Goal: Task Accomplishment & Management: Complete application form

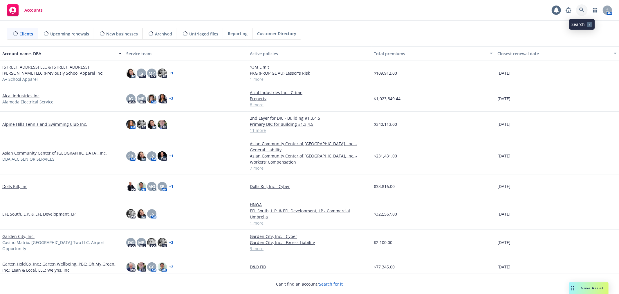
click at [582, 8] on icon at bounding box center [581, 10] width 5 height 5
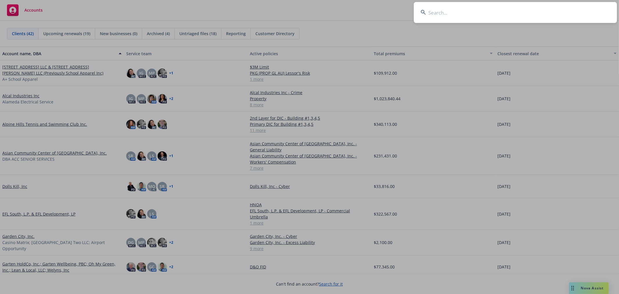
click at [488, 18] on input at bounding box center [515, 12] width 203 height 21
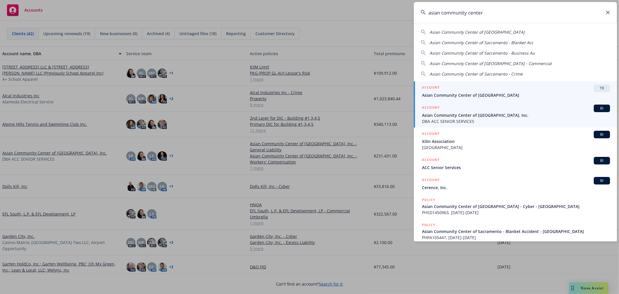
type input "asian community center"
click at [485, 110] on div "ACCOUNT BI" at bounding box center [516, 108] width 188 height 8
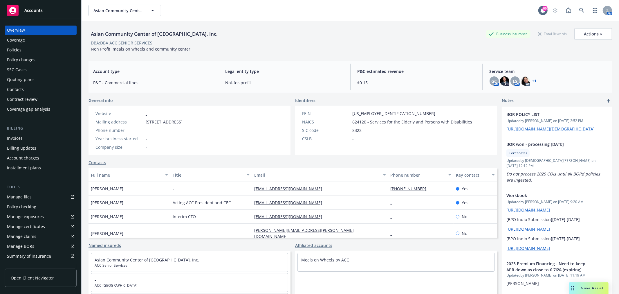
click at [22, 48] on div "Policies" at bounding box center [40, 49] width 67 height 9
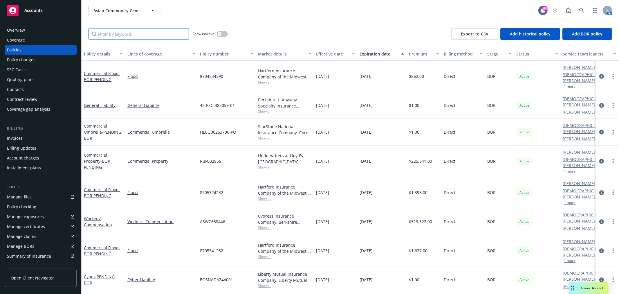
click at [166, 37] on input "Filter by keyword..." at bounding box center [139, 34] width 100 height 12
click at [137, 36] on input "Filter by keyword..." at bounding box center [139, 34] width 100 height 12
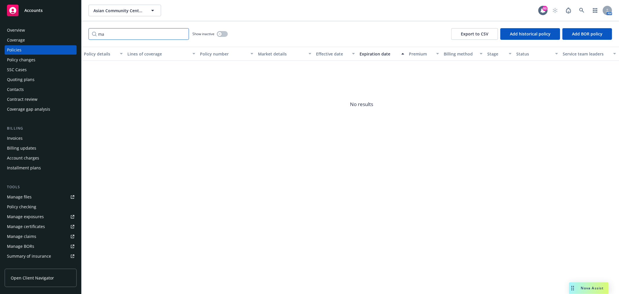
type input "m"
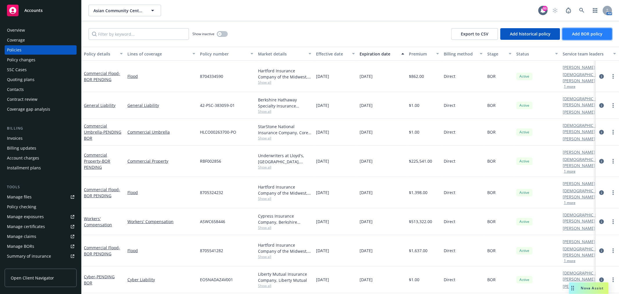
click at [598, 35] on span "Add BOR policy" at bounding box center [587, 34] width 30 height 6
select select "other"
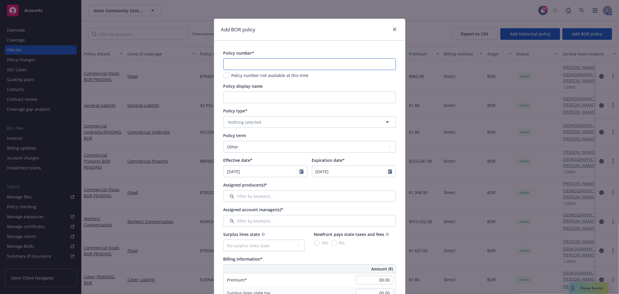
click at [331, 60] on input "text" at bounding box center [309, 64] width 172 height 12
click at [268, 63] on input "text" at bounding box center [309, 64] width 172 height 12
paste input "PMP 1000295-01"
type input "PMP 1000295-01"
click at [266, 100] on input "Policy display name" at bounding box center [309, 97] width 172 height 12
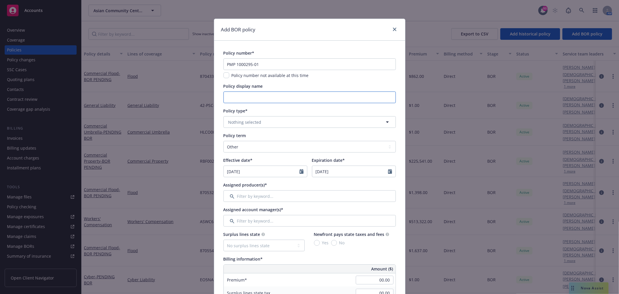
click at [248, 100] on input "Policy display name" at bounding box center [309, 97] width 172 height 12
type input "D&O/ EPLI"
click at [256, 196] on input "Filter by keyword..." at bounding box center [309, 196] width 172 height 12
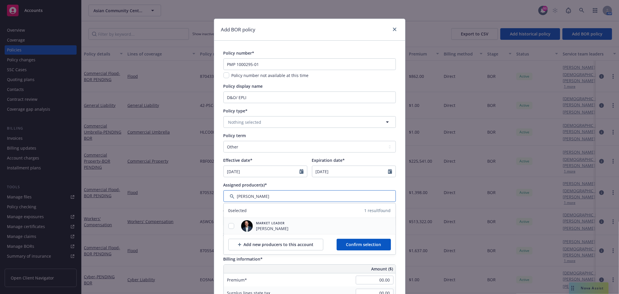
type input "john"
click at [229, 227] on input "checkbox" at bounding box center [231, 226] width 6 height 6
checkbox input "true"
click at [363, 244] on span "Confirm selection" at bounding box center [363, 244] width 35 height 6
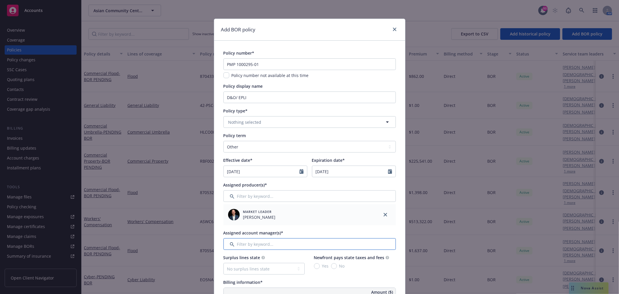
click at [256, 243] on input "Filter by keyword..." at bounding box center [309, 244] width 172 height 12
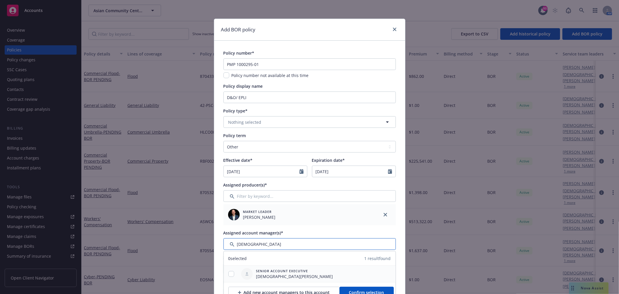
type input "Gay"
click at [229, 275] on input "checkbox" at bounding box center [231, 274] width 6 height 6
checkbox input "true"
click at [381, 292] on button "Confirm selection" at bounding box center [367, 292] width 54 height 12
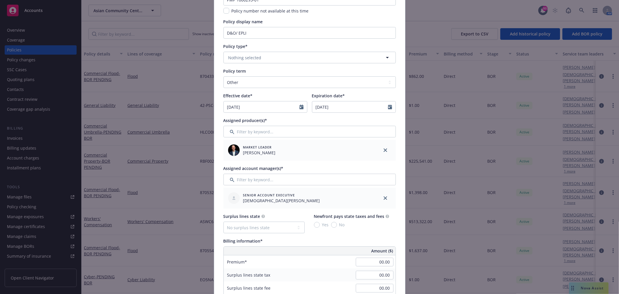
scroll to position [32, 0]
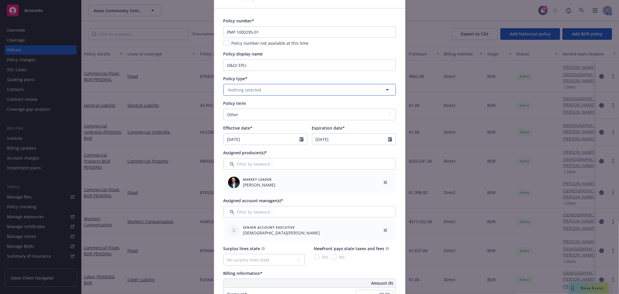
click at [263, 92] on button "Nothing selected" at bounding box center [309, 90] width 172 height 12
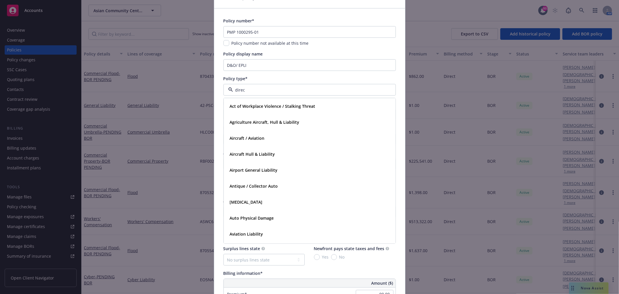
type input "direct"
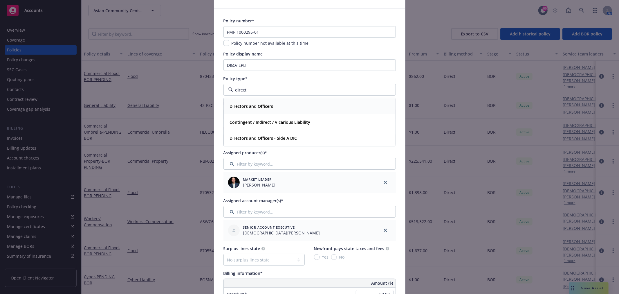
click at [257, 105] on strong "Directors and Officers" at bounding box center [252, 106] width 44 height 6
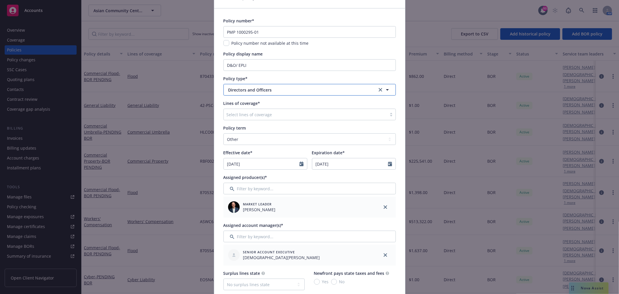
click at [314, 91] on span "Directors and Officers" at bounding box center [298, 90] width 140 height 6
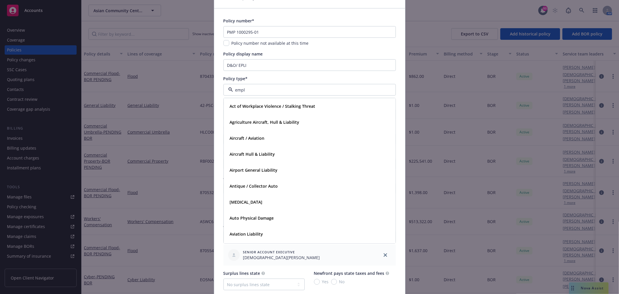
type input "emplo"
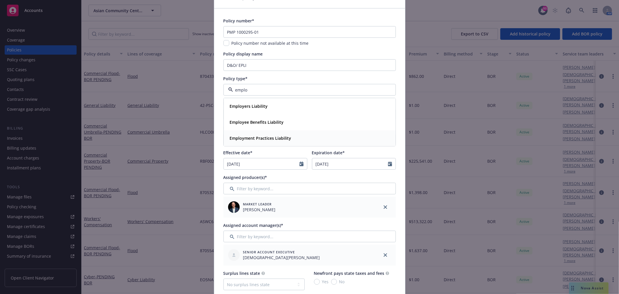
click at [299, 140] on div "Employment Practices Liability" at bounding box center [310, 138] width 164 height 8
click at [296, 88] on span "Employment Practices Liability" at bounding box center [298, 90] width 140 height 6
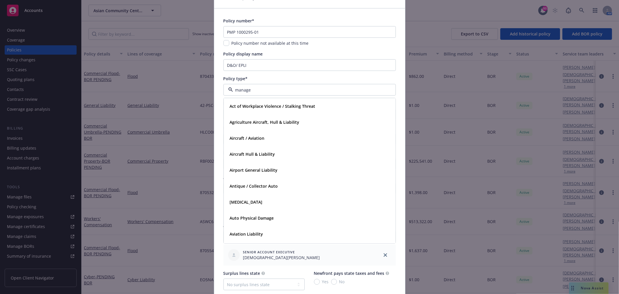
type input "managem"
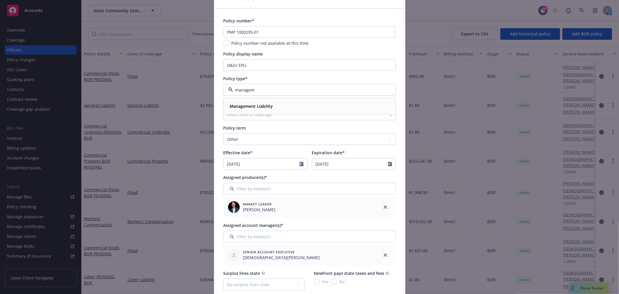
click at [254, 106] on strong "Management Liability" at bounding box center [251, 106] width 43 height 6
click at [278, 116] on div at bounding box center [305, 114] width 157 height 7
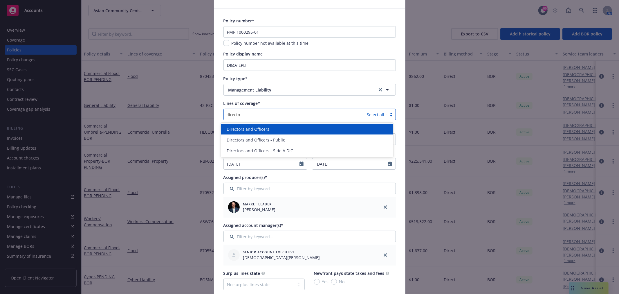
type input "director"
click at [275, 128] on div "Directors and Officers" at bounding box center [306, 129] width 165 height 6
type input "emplo"
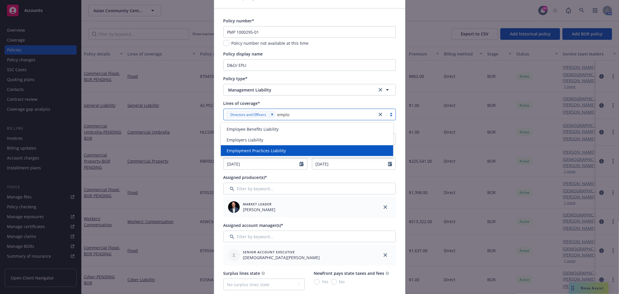
click at [283, 147] on div "Employment Practices Liability" at bounding box center [307, 150] width 172 height 11
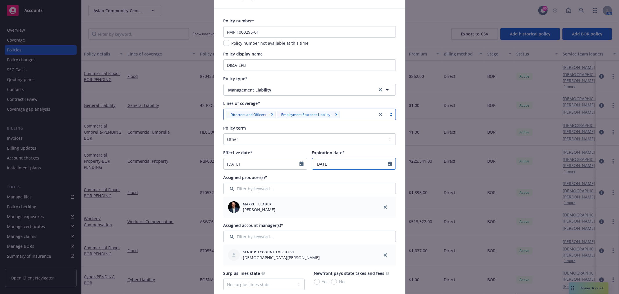
click at [356, 165] on input "09/16/2026" at bounding box center [350, 163] width 76 height 11
select select "9"
click at [388, 161] on icon "Calendar" at bounding box center [390, 163] width 4 height 5
click at [253, 156] on div "Effective date* 09/16/2025" at bounding box center [265, 159] width 84 height 20
click at [300, 163] on icon "Calendar" at bounding box center [302, 163] width 4 height 5
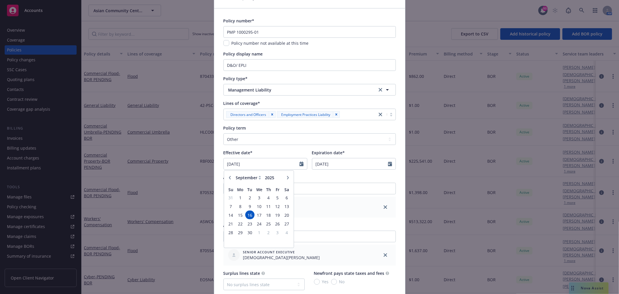
click at [230, 178] on button "button" at bounding box center [229, 177] width 7 height 7
select select "7"
click at [247, 196] on span "1" at bounding box center [250, 197] width 8 height 7
type input "07/01/2025"
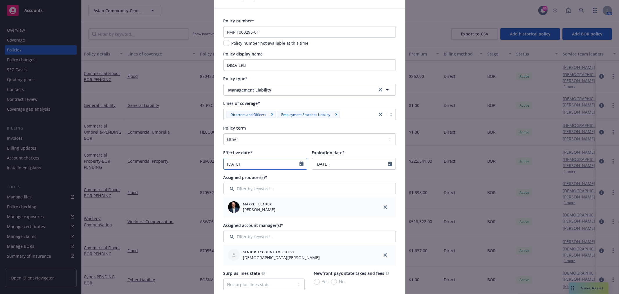
click at [271, 164] on input "07/01/2025" at bounding box center [262, 163] width 76 height 11
click at [228, 176] on icon "button" at bounding box center [229, 177] width 3 height 3
select select "6"
click at [227, 199] on span "1" at bounding box center [231, 197] width 8 height 7
type input "06/01/2025"
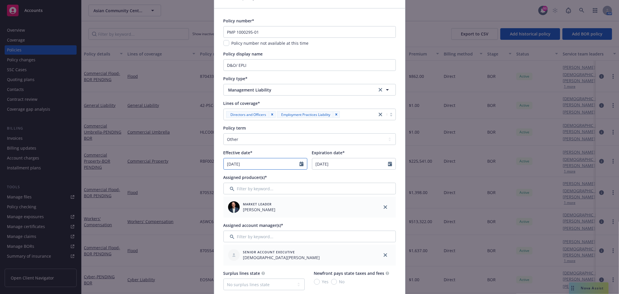
click at [281, 163] on input "06/01/2025" at bounding box center [262, 163] width 76 height 11
select select "6"
click at [271, 179] on input "2025" at bounding box center [273, 177] width 19 height 6
type input "2024"
click at [275, 178] on input "2024" at bounding box center [273, 177] width 19 height 6
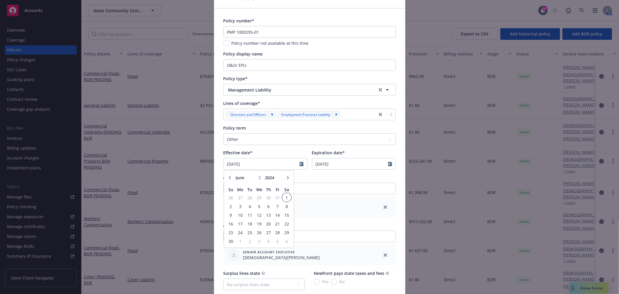
click at [283, 196] on span "1" at bounding box center [287, 197] width 8 height 7
type input "06/01/2024"
click at [357, 167] on div "09/16/2026" at bounding box center [354, 164] width 84 height 12
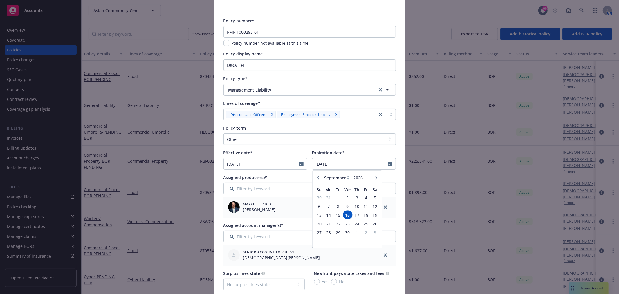
click at [374, 179] on icon "button" at bounding box center [375, 177] width 3 height 3
select select "12"
click at [334, 200] on span "1" at bounding box center [338, 197] width 8 height 7
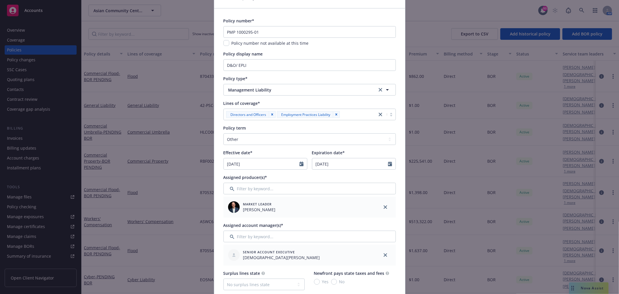
type input "12/01/2026"
click at [330, 203] on div "Market Leader John Byers" at bounding box center [299, 207] width 147 height 16
click at [282, 189] on input "Filter by keyword..." at bounding box center [309, 189] width 172 height 12
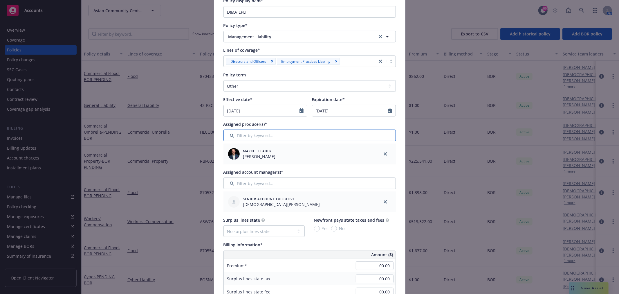
scroll to position [97, 0]
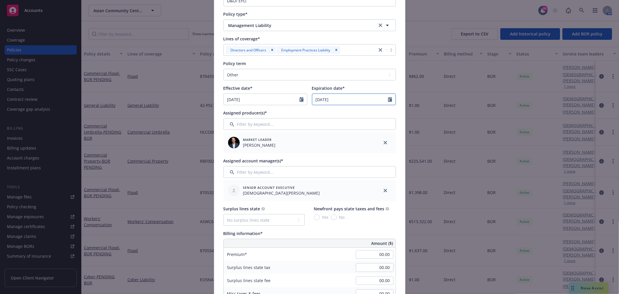
click at [334, 102] on input "12/01/2026" at bounding box center [350, 99] width 76 height 11
select select "12"
type input "2025"
click at [366, 114] on input "2025" at bounding box center [361, 113] width 19 height 6
click at [329, 132] on span "1" at bounding box center [328, 132] width 9 height 7
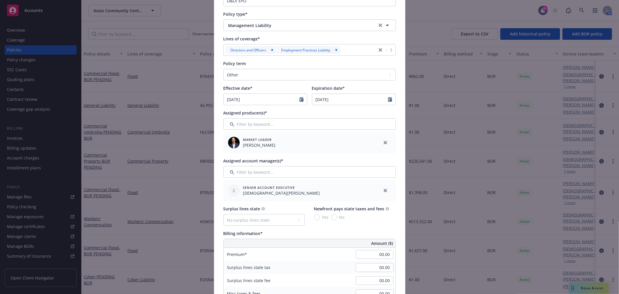
type input "12/01/2025"
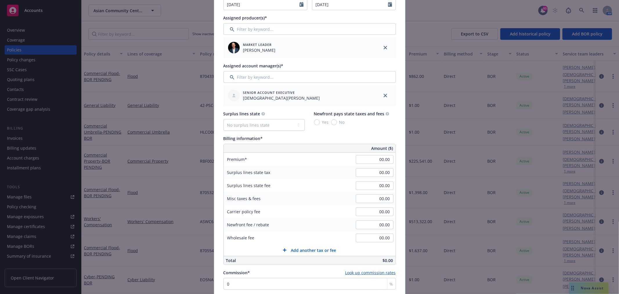
scroll to position [193, 0]
click at [370, 158] on input "00.00" at bounding box center [375, 157] width 38 height 9
type input "25,493.00"
click at [379, 195] on input "00.00" at bounding box center [375, 196] width 38 height 9
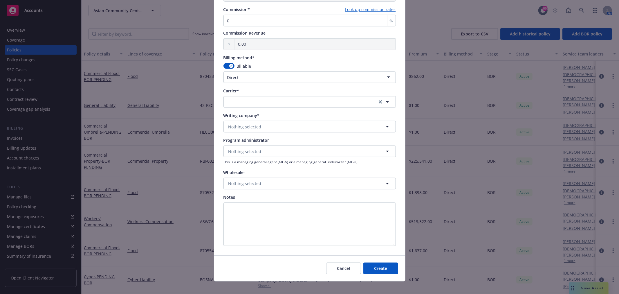
scroll to position [460, 0]
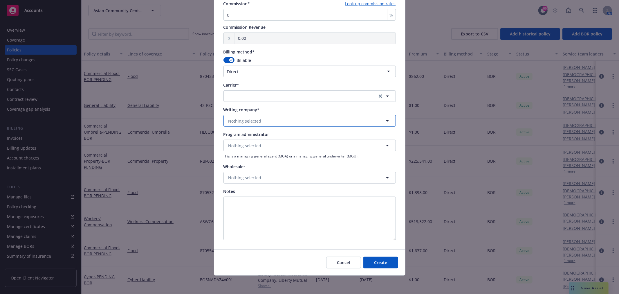
click at [255, 118] on span "Nothing selected" at bounding box center [244, 121] width 33 height 6
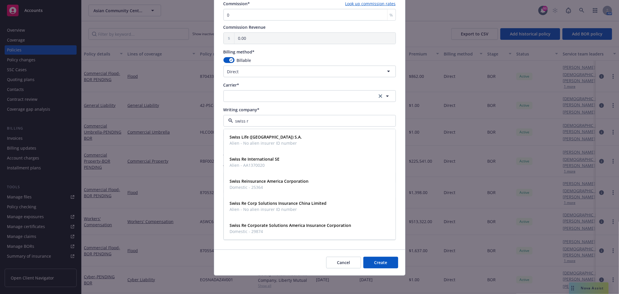
type input "swiss re"
click at [309, 207] on span "Domestic - 29874" at bounding box center [291, 209] width 122 height 6
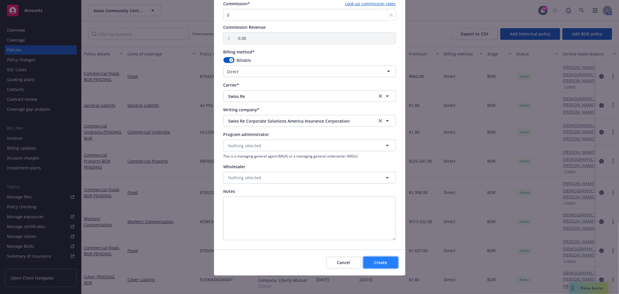
click at [374, 262] on span "Create" at bounding box center [380, 262] width 13 height 6
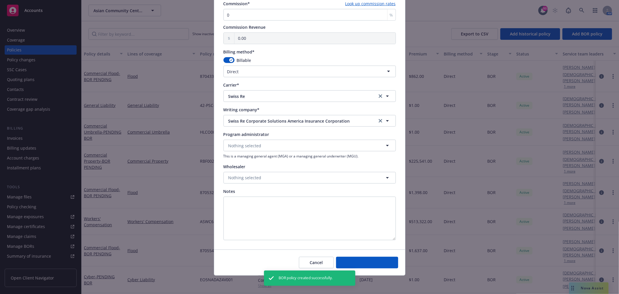
type input "09/16/2025"
type input "09/16/2026"
type input "00.00"
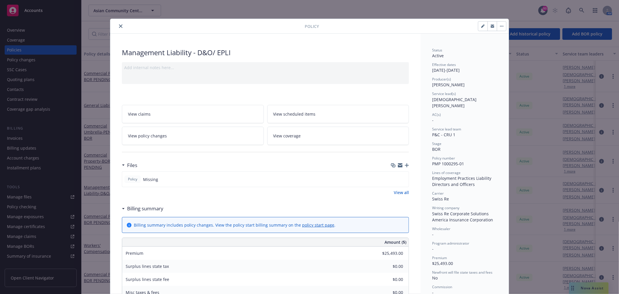
click at [406, 163] on icon "button" at bounding box center [407, 165] width 4 height 4
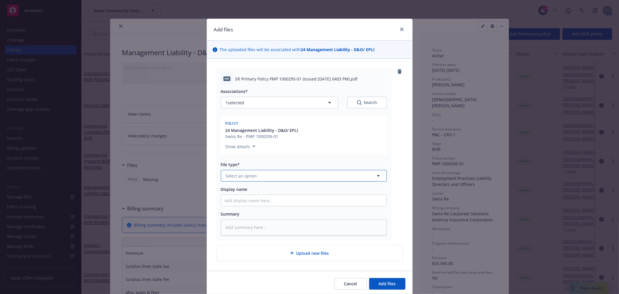
click at [247, 176] on span "Select an option" at bounding box center [241, 176] width 31 height 6
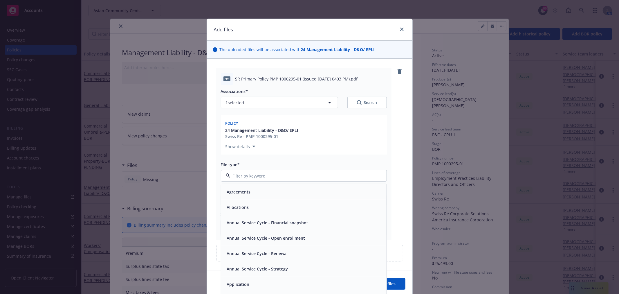
type input "m"
type input "polic"
click at [239, 189] on div "Policy" at bounding box center [304, 191] width 158 height 8
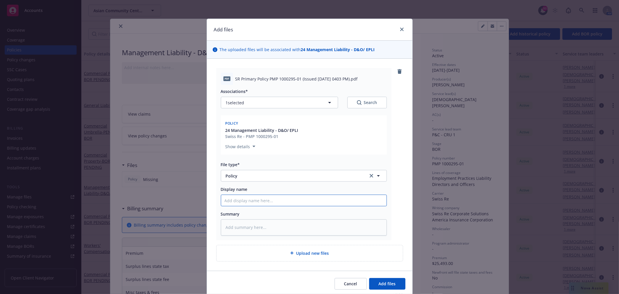
click at [286, 200] on input "Display name" at bounding box center [303, 200] width 165 height 11
type textarea "x"
type input "2"
type textarea "x"
type input "25"
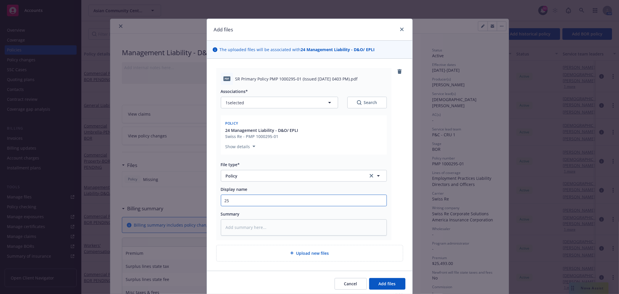
type textarea "x"
type input "2"
type textarea "x"
type input "24"
type textarea "x"
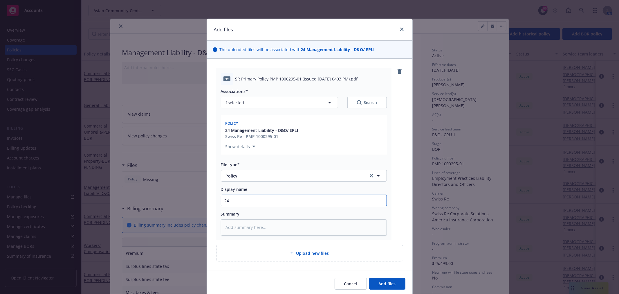
type input "24-"
type textarea "x"
type input "24-2"
type textarea "x"
type input "24-25"
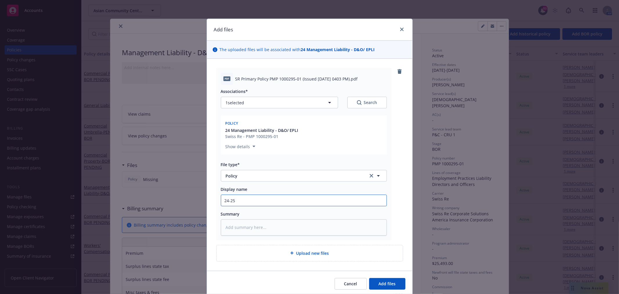
type textarea "x"
type input "24-25"
type textarea "x"
type input "24-25 D"
type textarea "x"
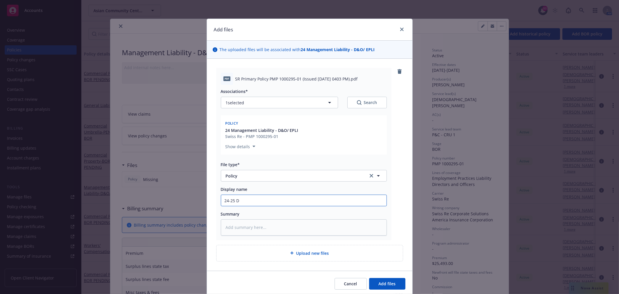
type input "24-25 D&"
type textarea "x"
type input "24-25 D&O"
type textarea "x"
type input "24-25 D&O"
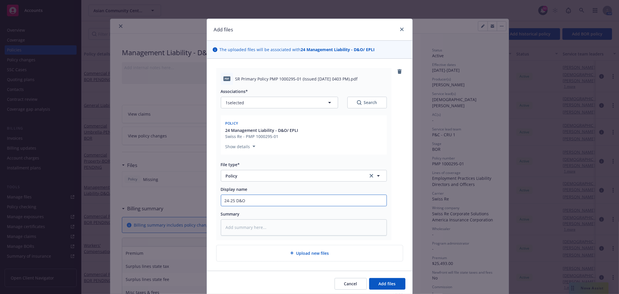
type textarea "x"
type input "24-25 D&O an"
type textarea "x"
type input "24-25 D&O and"
type textarea "x"
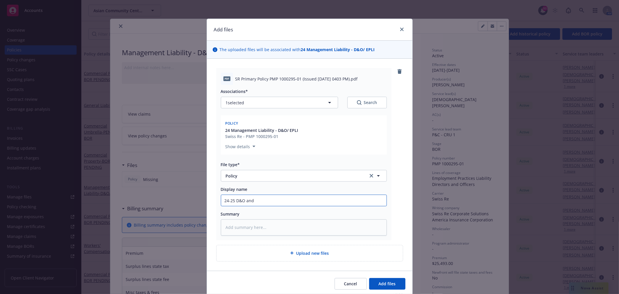
type input "24-25 D&O and"
type textarea "x"
type input "24-25 D&O and EP"
type textarea "x"
type input "24-25 D&O and EPL"
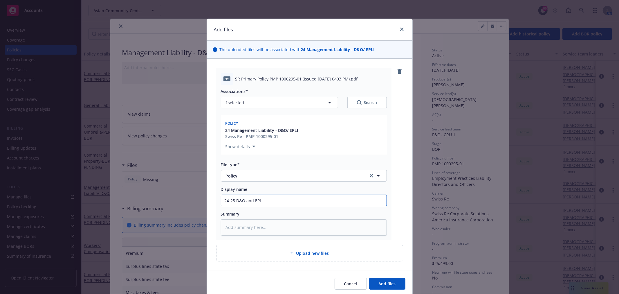
type textarea "x"
type input "24-25 D&O and EPLI"
type textarea "x"
type input "24-25 D&O and EPLI"
type textarea "x"
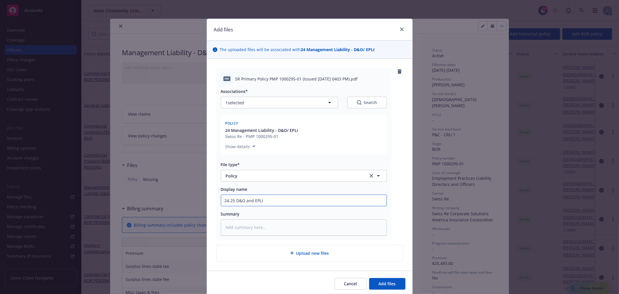
type input "24-25 D&O and EPLI P"
type textarea "x"
type input "24-25 D&O and EPLI Po"
type textarea "x"
type input "24-25 D&O and EPLI Pol"
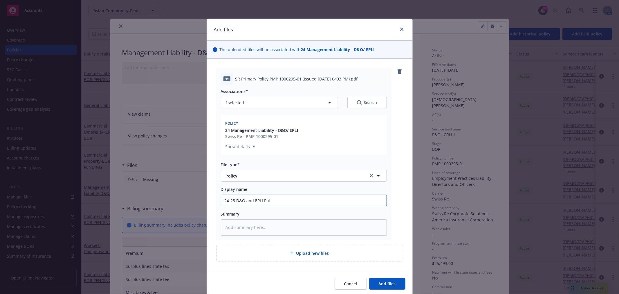
type textarea "x"
type input "24-25 D&O and EPLI Polic"
type textarea "x"
type input "24-25 D&O and EPLI Policy"
click at [392, 284] on span "Add files" at bounding box center [387, 284] width 17 height 6
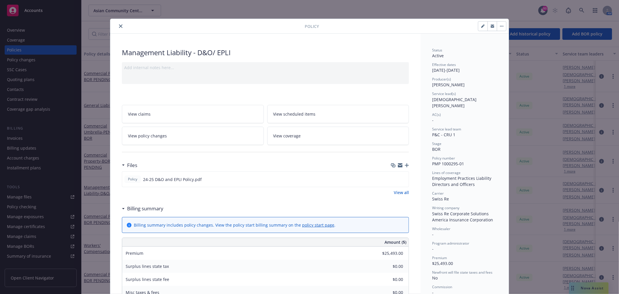
click at [164, 137] on link "View policy changes" at bounding box center [193, 136] width 142 height 18
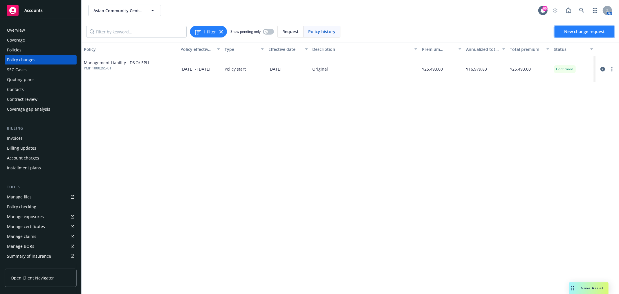
click at [591, 31] on span "New change request" at bounding box center [584, 32] width 41 height 6
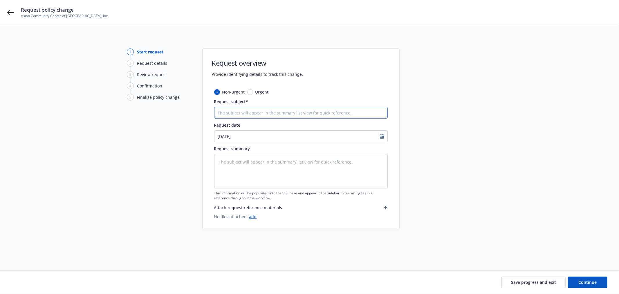
click at [243, 114] on input "Request subject*" at bounding box center [301, 113] width 174 height 12
type textarea "x"
type input "E"
type textarea "x"
type input "Ex"
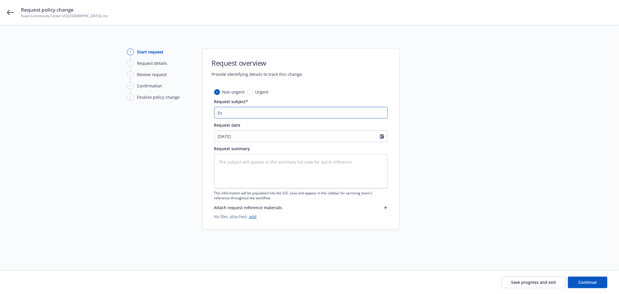
type textarea "x"
type input "Ext"
type textarea "x"
type input "Exte"
type textarea "x"
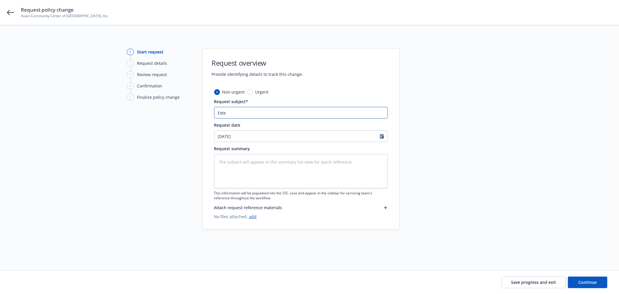
type input "Exten"
type textarea "x"
type input "Extend"
type textarea "x"
type input "Extend"
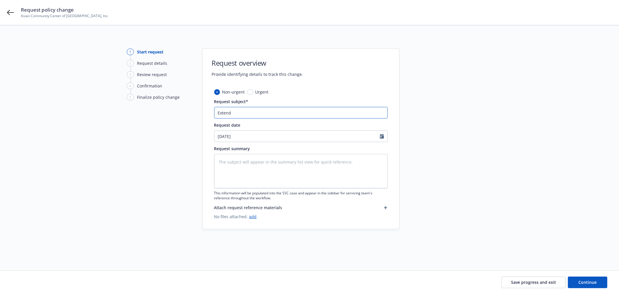
type textarea "x"
type input "Extend p"
type textarea "x"
type input "Extend po"
type textarea "x"
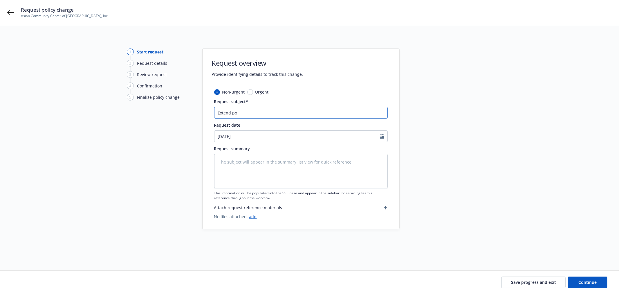
type input "Extend pol"
type textarea "x"
type input "Extend poli"
type textarea "x"
type input "Extend policy"
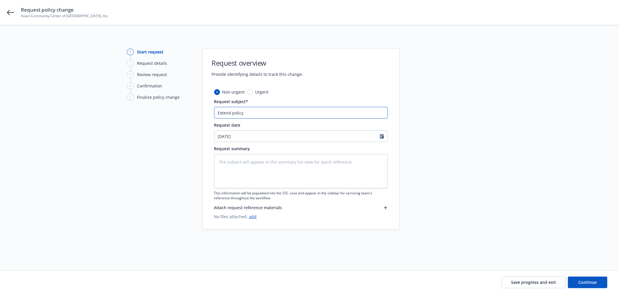
type textarea "x"
type input "Extend policy"
type textarea "x"
type input "Extend policy t"
type textarea "x"
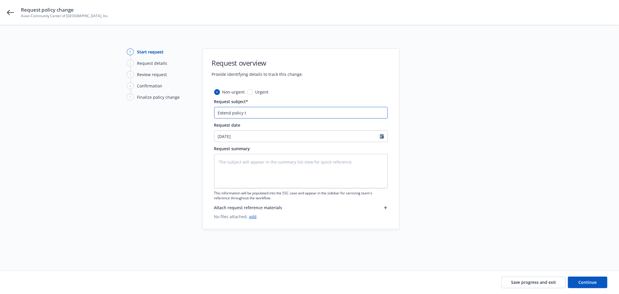
type input "Extend policy to"
type textarea "x"
type input "Extend policy to"
type textarea "x"
type input "Extend policy to 1"
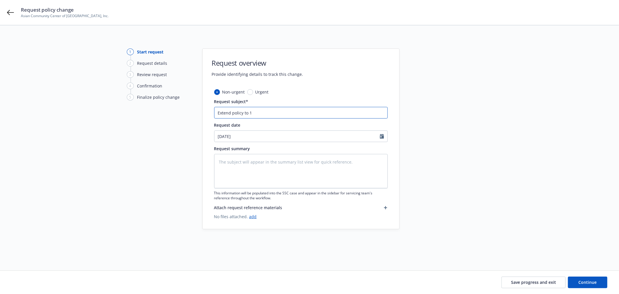
type textarea "x"
type input "Extend policy to 12"
type textarea "x"
type input "Extend policy to 12."
type textarea "x"
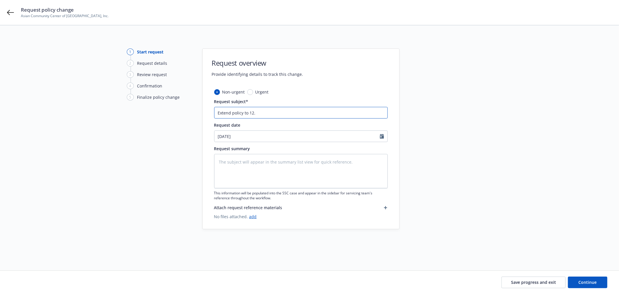
type input "Extend policy to 12.1"
type textarea "x"
type input "Extend policy to 12.1."
type textarea "x"
type input "Extend policy to 12.1.2"
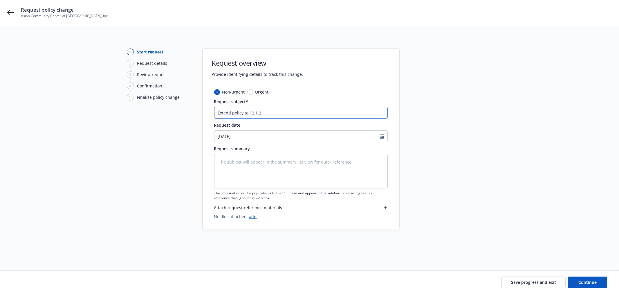
type textarea "x"
type input "Extend policy to 12.1.20"
type textarea "x"
type input "Extend policy to 12.1.202"
type textarea "x"
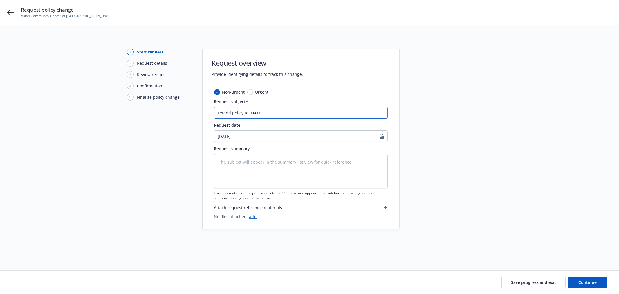
drag, startPoint x: 288, startPoint y: 116, endPoint x: 192, endPoint y: 115, distance: 96.6
click at [192, 115] on div "1 Start request 2 Request details 3 Review request 4 Confirmation 5 Finalize po…" at bounding box center [309, 140] width 605 height 185
type input "Extend policy to 12.1.2025"
click at [270, 160] on textarea at bounding box center [301, 171] width 174 height 34
paste textarea "Extend policy to 12.1.2025"
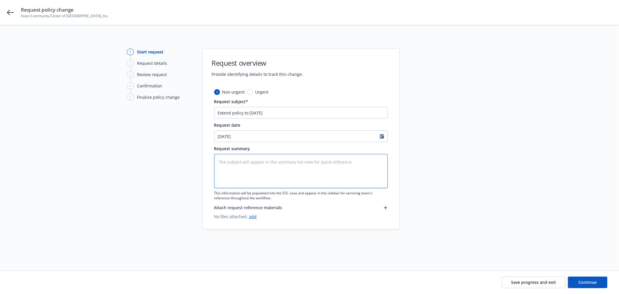
type textarea "x"
type textarea "Extend policy to 12.1.2025"
type textarea "x"
click at [12, 15] on icon at bounding box center [10, 12] width 7 height 7
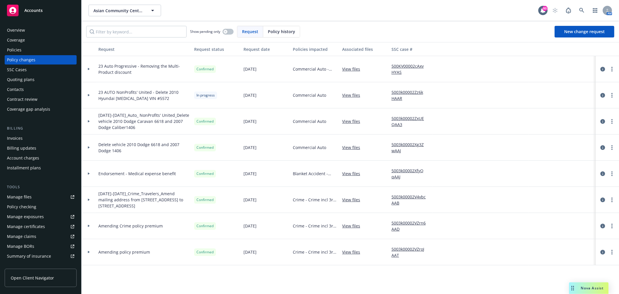
click at [299, 15] on div "Asian Community Center of Sacramento Valley, Inc. Asian Community Center of Sac…" at bounding box center [314, 11] width 450 height 12
click at [36, 50] on div "Policies" at bounding box center [40, 49] width 67 height 9
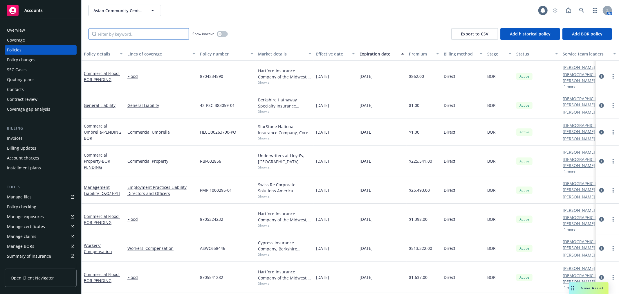
click at [131, 36] on input "Filter by keyword..." at bounding box center [139, 34] width 100 height 12
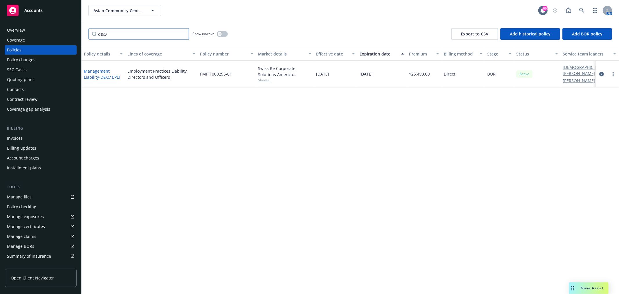
type input "d&O"
click at [110, 77] on span "- D&O/ EPLI" at bounding box center [109, 77] width 21 height 6
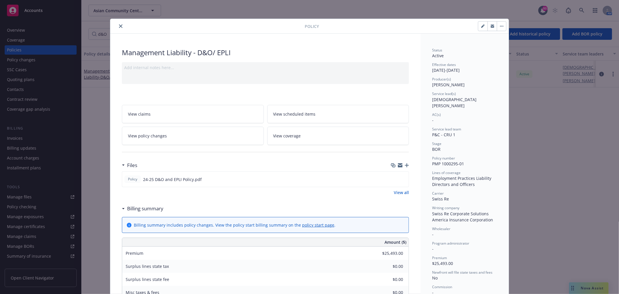
click at [405, 166] on icon "button" at bounding box center [407, 165] width 4 height 4
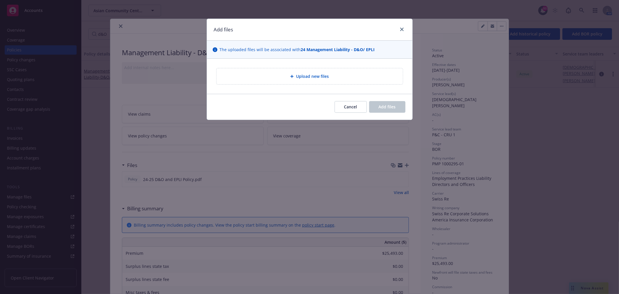
type textarea "x"
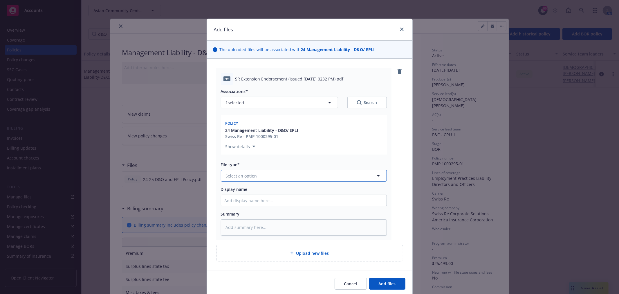
click at [244, 176] on span "Select an option" at bounding box center [241, 176] width 31 height 6
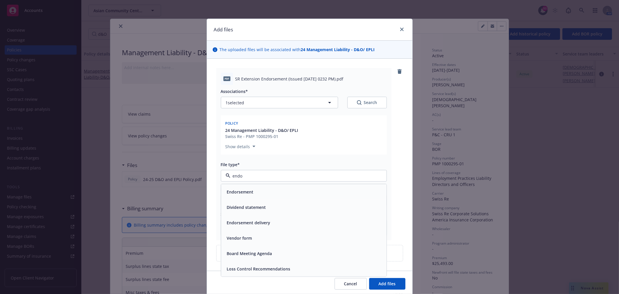
type input "endor"
click at [242, 186] on div "Endorsement" at bounding box center [303, 191] width 165 height 15
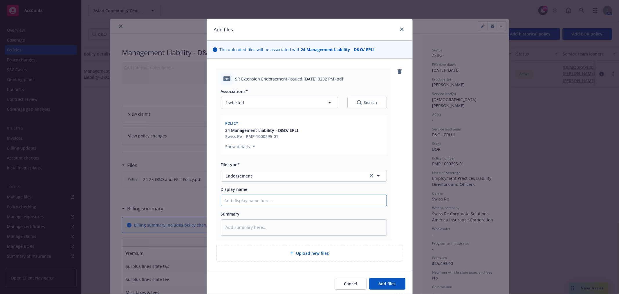
click at [245, 199] on input "Display name" at bounding box center [303, 200] width 165 height 11
type textarea "x"
type input "2"
type textarea "x"
type input "24"
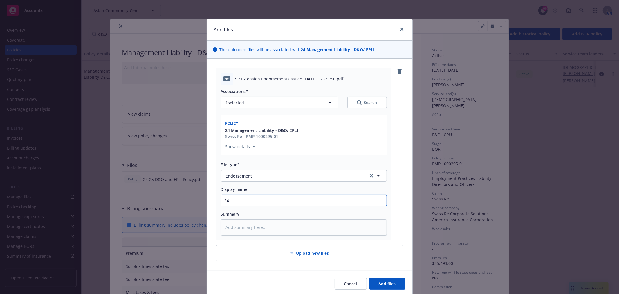
type textarea "x"
type input "24-"
type textarea "x"
type input "24-2"
type textarea "x"
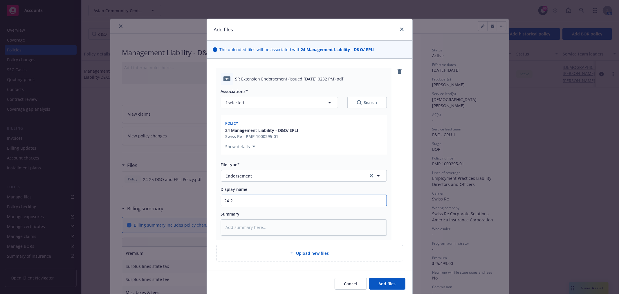
type input "24-25"
type textarea "x"
type input "24-25"
type textarea "x"
type input "24-25 D"
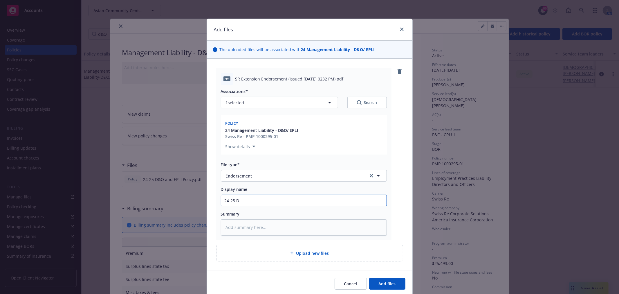
type textarea "x"
type input "24-25 D&"
type textarea "x"
type input "24-25 D&O"
type textarea "x"
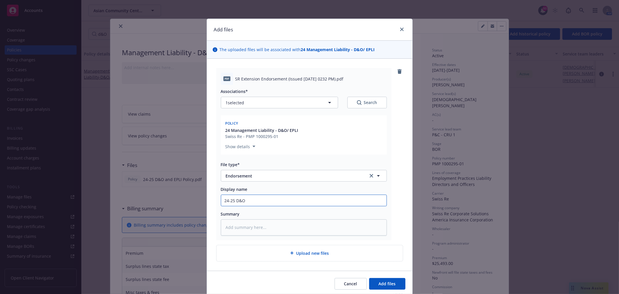
type input "24-25 D&O"
type textarea "x"
type input "24-25 D&O a"
type textarea "x"
type input "24-25 D&O an"
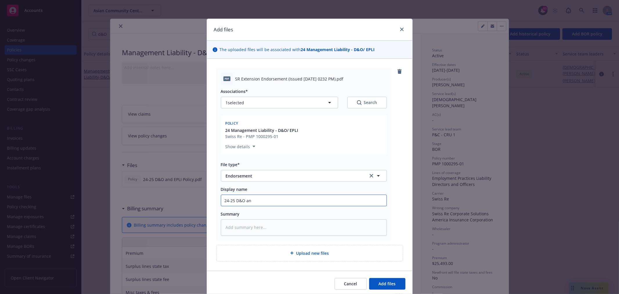
type textarea "x"
type input "24-25 D&O and"
type textarea "x"
type input "24-25 D&O and E"
type textarea "x"
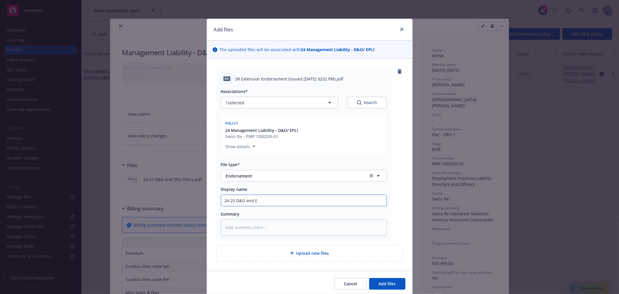
type input "24-25 D&O and EP"
type textarea "x"
type input "24-25 D&O and EPL"
type textarea "x"
type input "24-25 D&O and EPLI"
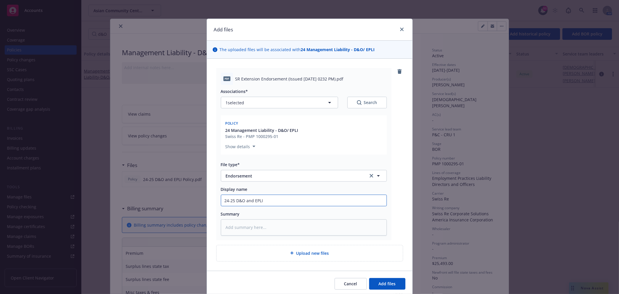
type textarea "x"
type input "24-25 D&O and EPLI"
type textarea "x"
type input "24-25 D&O and EPLI E"
type textarea "x"
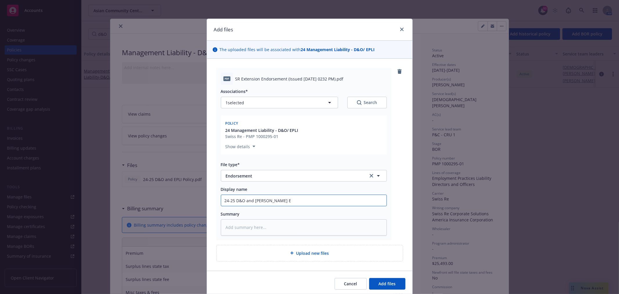
type input "24-25 D&O and EPLI En"
type textarea "x"
type input "24-25 D&O and EPLI Endt"
type textarea "x"
type input "24-25 D&O and EPLI End"
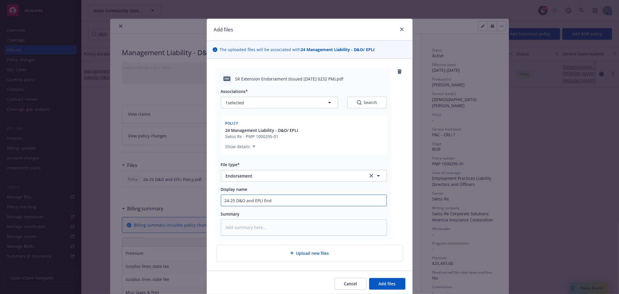
type textarea "x"
type input "24-25 D&O and EPLI En"
type textarea "x"
type input "24-25 D&O and EPLI E"
type textarea "x"
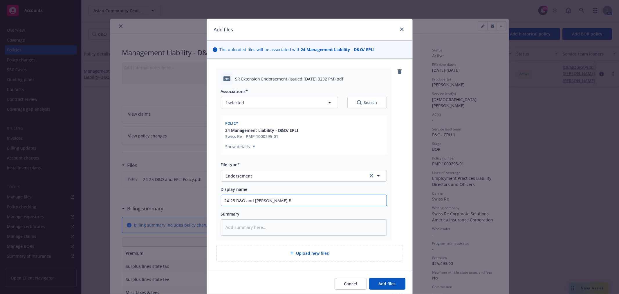
type input "24-25 D&O and EPLI"
type textarea "x"
type input "24-25 D&O and EPLI -"
type textarea "x"
type input "24-25 D&O and EPLI -"
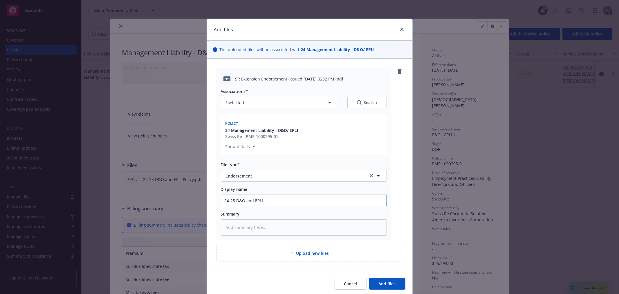
type textarea "x"
type input "24-25 D&O and EPLI - En"
click at [291, 200] on input "24-25 D&O and EPLI - Endt #1" at bounding box center [303, 200] width 165 height 11
click at [271, 200] on input "24-25 D&O and EPLI - Endt #33 - Extend Policy to 12/01/2025 - $12,772 AP" at bounding box center [303, 200] width 165 height 11
click at [389, 282] on span "Add files" at bounding box center [387, 284] width 17 height 6
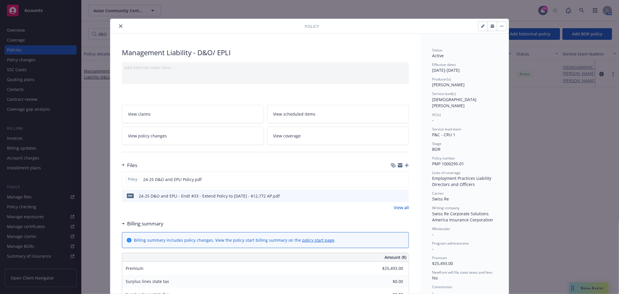
click at [406, 166] on icon "button" at bounding box center [407, 165] width 4 height 4
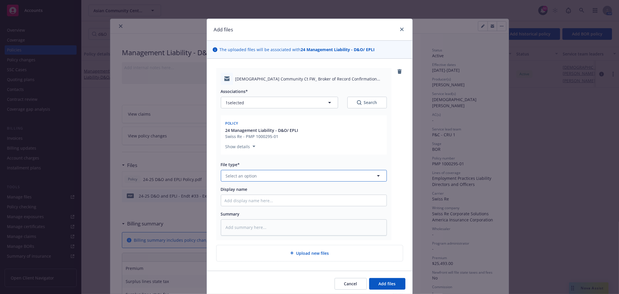
click at [257, 176] on button "Select an option" at bounding box center [304, 176] width 166 height 12
click at [251, 196] on div "BOR Confirmation" at bounding box center [303, 191] width 165 height 15
click at [268, 197] on input "Display name" at bounding box center [303, 200] width 165 height 11
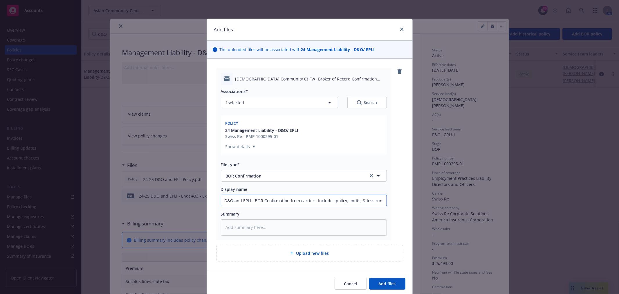
click at [358, 200] on input "D&O and EPLI - BOR Confirmation from carrier - Includes policy, endts, & loss r…" at bounding box center [303, 200] width 165 height 11
click at [357, 198] on input "D&O and EPLI - BOR Confirmation from carrier - Includes policy, endts, & loss r…" at bounding box center [303, 200] width 165 height 11
click at [352, 199] on input "D&O and EPLI - BOR Confirmation from carrier - Includes policy, endts, app & lo…" at bounding box center [303, 200] width 165 height 11
click at [379, 199] on input "D&O and EPLI - BOR Confirmation from carrier - Includes policy, endts, app & lo…" at bounding box center [303, 200] width 165 height 11
click at [397, 283] on button "Add files" at bounding box center [387, 284] width 36 height 12
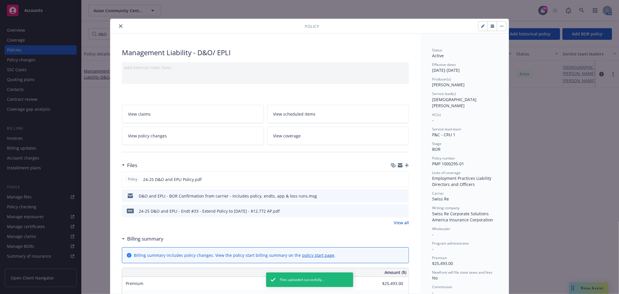
click at [405, 164] on icon "button" at bounding box center [407, 165] width 4 height 4
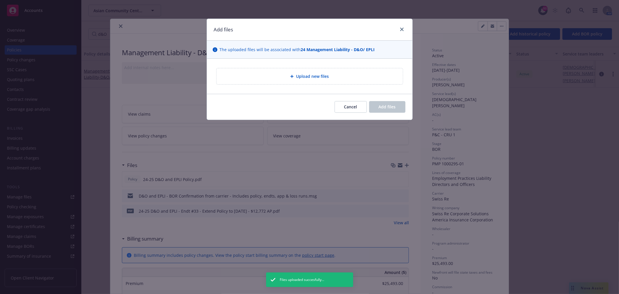
click at [303, 72] on div "Upload new files" at bounding box center [309, 76] width 186 height 16
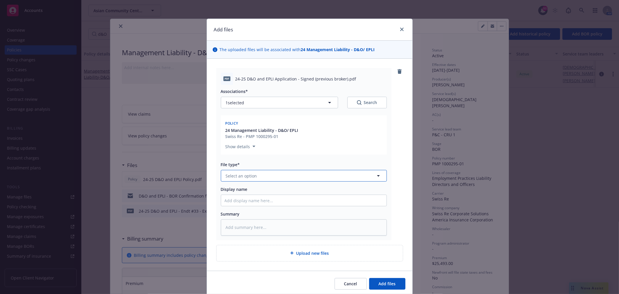
click at [302, 173] on button "Select an option" at bounding box center [304, 176] width 166 height 12
click at [292, 203] on div "Application - signed" at bounding box center [304, 207] width 158 height 8
click at [383, 282] on span "Add files" at bounding box center [387, 284] width 17 height 6
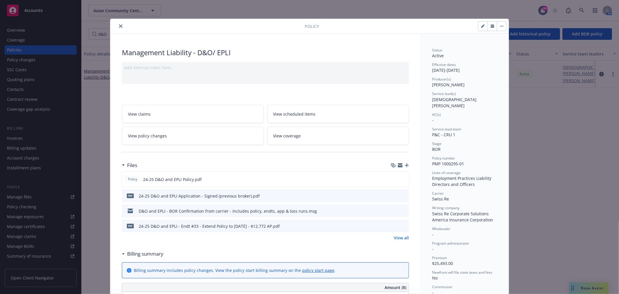
click at [407, 164] on div "Management Liability - D&O/ EPLI Add internal notes here... View claims View sc…" at bounding box center [265, 287] width 310 height 506
click at [405, 165] on icon "button" at bounding box center [407, 165] width 4 height 4
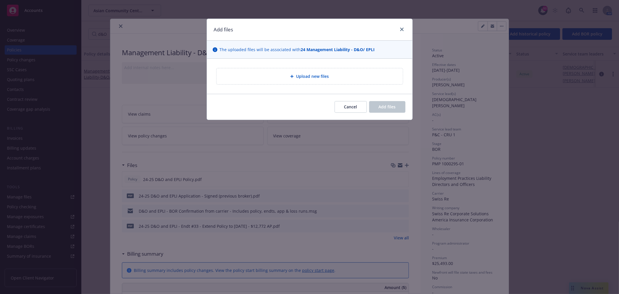
click at [293, 73] on div "Upload new files" at bounding box center [309, 76] width 177 height 7
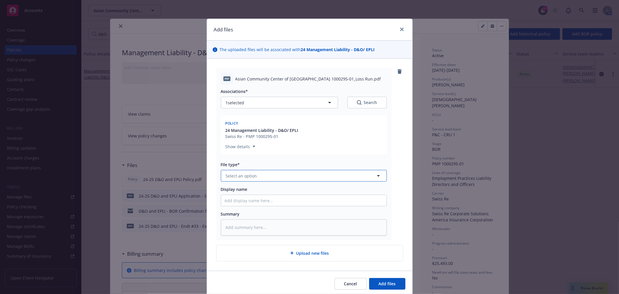
click at [279, 176] on button "Select an option" at bounding box center [304, 176] width 166 height 12
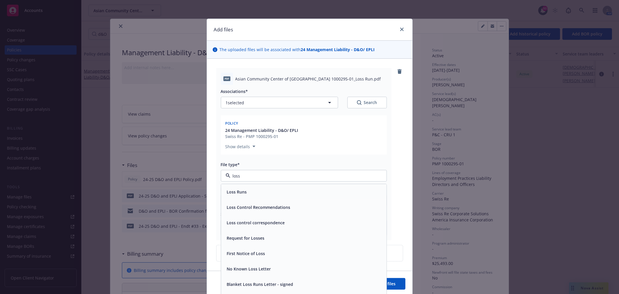
click at [272, 185] on div "Loss Runs" at bounding box center [303, 191] width 165 height 15
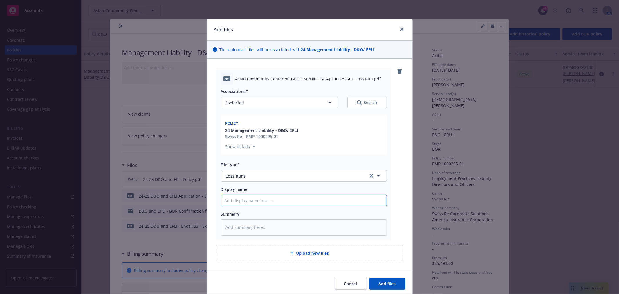
click at [267, 200] on input "Display name" at bounding box center [303, 200] width 165 height 11
drag, startPoint x: 333, startPoint y: 201, endPoint x: 365, endPoint y: 201, distance: 32.2
click at [333, 201] on input "5/16/23-6/1/24 and 6/1/24-6/1/25 Loss Runs - D&O/EPLI - as of 8/20/25" at bounding box center [303, 200] width 165 height 11
click at [382, 285] on span "Add files" at bounding box center [387, 284] width 17 height 6
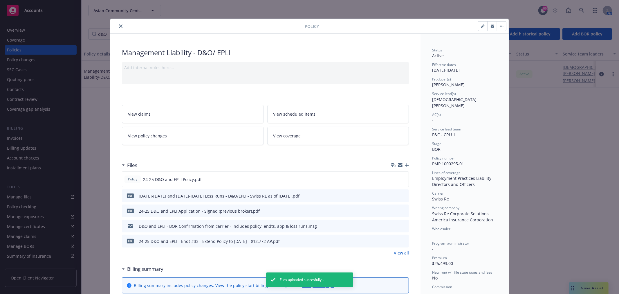
click at [120, 26] on button "close" at bounding box center [120, 26] width 7 height 7
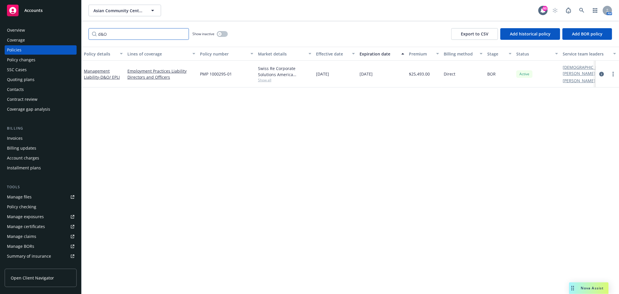
click at [113, 34] on input "d&O" at bounding box center [139, 34] width 100 height 12
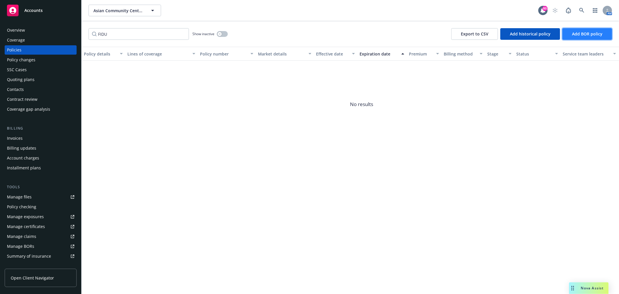
click at [595, 35] on span "Add BOR policy" at bounding box center [587, 34] width 30 height 6
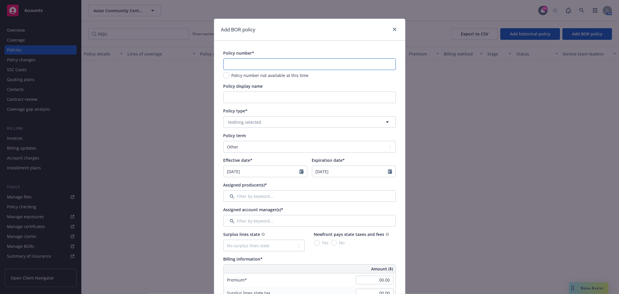
click at [291, 60] on input "text" at bounding box center [309, 64] width 172 height 12
click at [283, 120] on button "Nothing selected" at bounding box center [309, 122] width 172 height 12
click at [270, 97] on input "Policy display name" at bounding box center [309, 97] width 172 height 12
click at [277, 120] on button "Nothing selected" at bounding box center [309, 122] width 172 height 12
click at [272, 138] on div "Management Liability" at bounding box center [310, 138] width 164 height 8
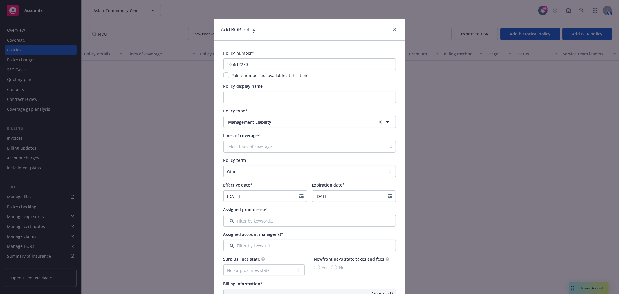
click at [272, 138] on div "Lines of coverage*" at bounding box center [309, 135] width 172 height 6
click at [269, 146] on div at bounding box center [305, 146] width 157 height 7
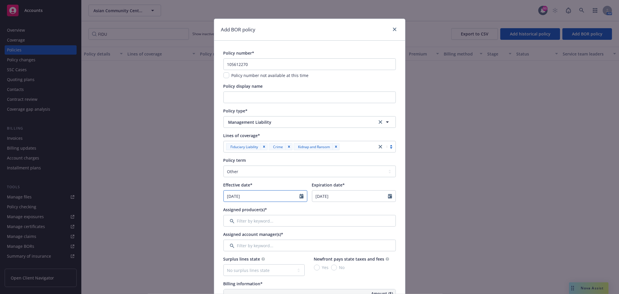
click at [260, 193] on input "09/16/2025" at bounding box center [262, 195] width 76 height 11
click at [229, 209] on icon "button" at bounding box center [229, 209] width 3 height 3
click at [230, 208] on button "button" at bounding box center [229, 209] width 7 height 7
click at [229, 210] on icon "button" at bounding box center [230, 209] width 2 height 3
click at [228, 228] on span "1" at bounding box center [231, 229] width 8 height 7
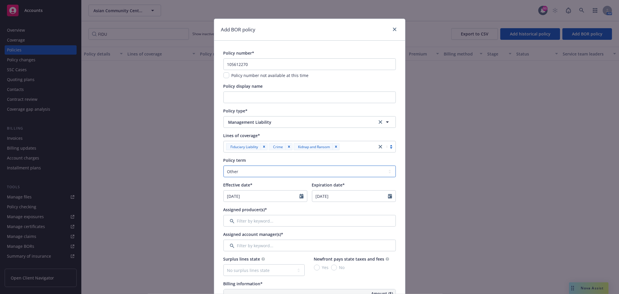
click at [268, 168] on select "Select policy term 12 Month 6 Month 4 Month 3 Month 2 Month 1 Month 36 Month (3…" at bounding box center [309, 171] width 172 height 12
click at [223, 165] on select "Select policy term 12 Month 6 Month 4 Month 3 Month 2 Month 1 Month 36 Month (3…" at bounding box center [309, 171] width 172 height 12
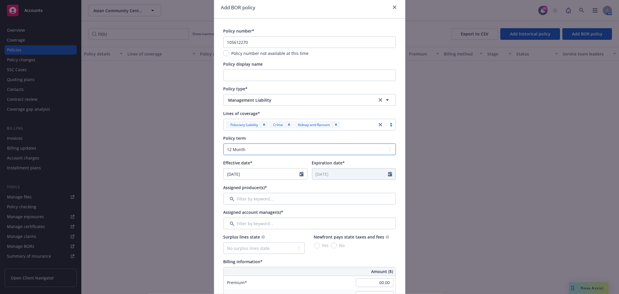
scroll to position [32, 0]
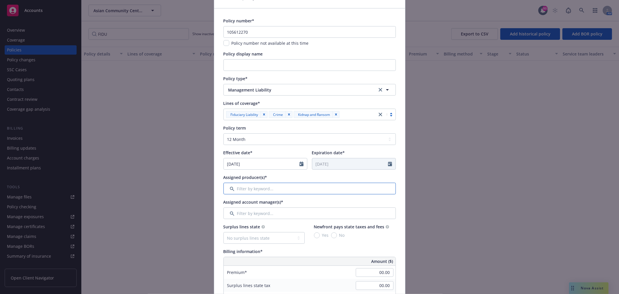
click at [263, 187] on input "Filter by keyword..." at bounding box center [309, 189] width 172 height 12
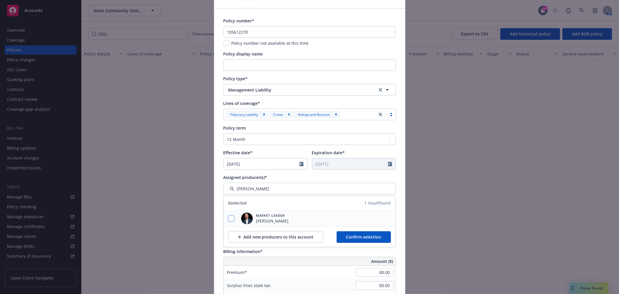
click at [229, 216] on input "checkbox" at bounding box center [231, 218] width 6 height 6
click at [356, 237] on span "Confirm selection" at bounding box center [363, 237] width 35 height 6
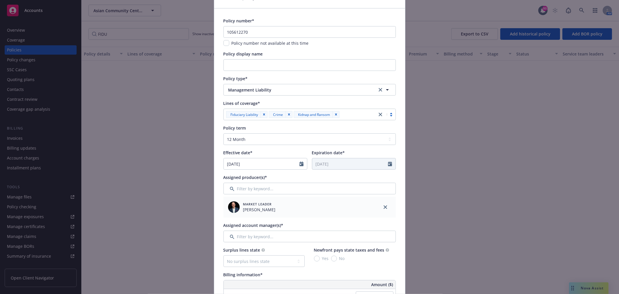
drag, startPoint x: 248, startPoint y: 245, endPoint x: 257, endPoint y: 238, distance: 10.9
click at [258, 237] on input "Filter by keyword..." at bounding box center [309, 236] width 172 height 12
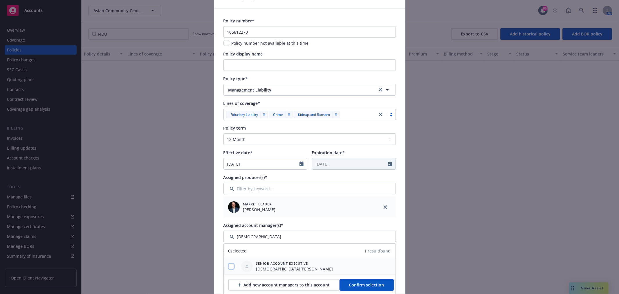
click at [228, 266] on input "checkbox" at bounding box center [231, 266] width 6 height 6
click at [368, 282] on span "Confirm selection" at bounding box center [366, 285] width 35 height 6
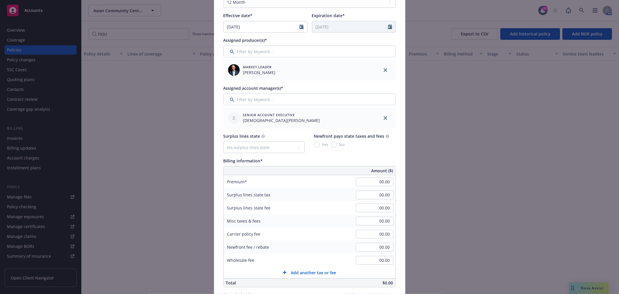
scroll to position [193, 0]
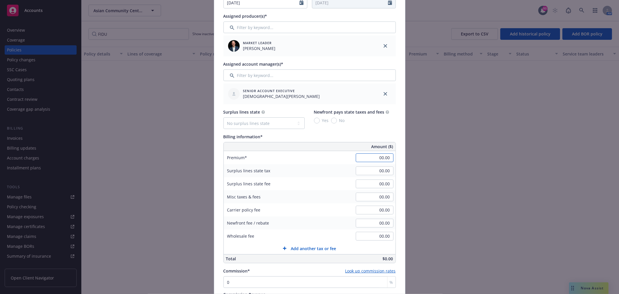
click at [375, 158] on input "00.00" at bounding box center [375, 157] width 38 height 9
click at [371, 170] on input "00.00" at bounding box center [375, 170] width 38 height 9
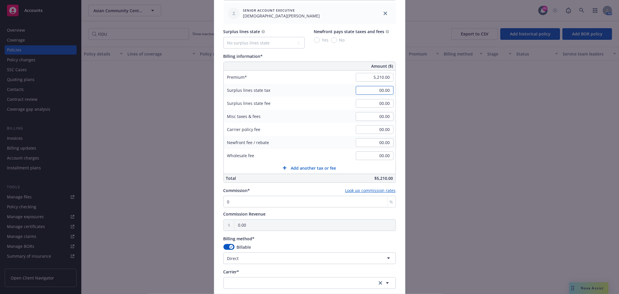
scroll to position [387, 0]
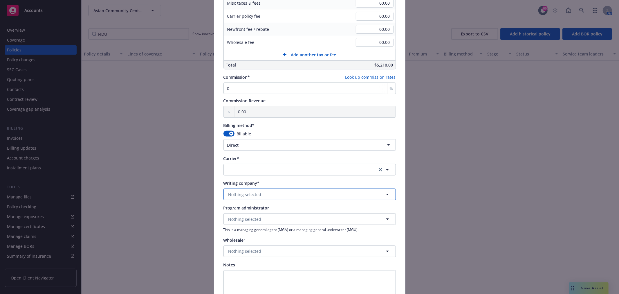
click at [252, 195] on span "Nothing selected" at bounding box center [244, 194] width 33 height 6
click at [253, 190] on button "Nothing selected" at bounding box center [309, 194] width 172 height 12
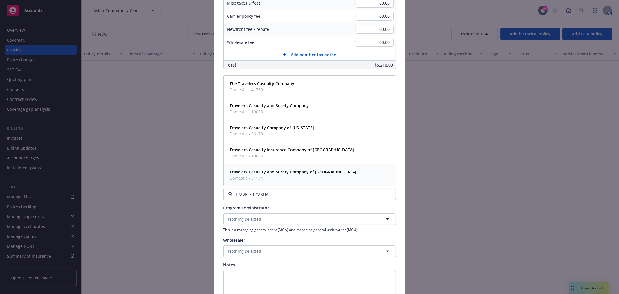
click at [310, 174] on strong "Travelers Casualty and Surety Company of America" at bounding box center [293, 172] width 127 height 6
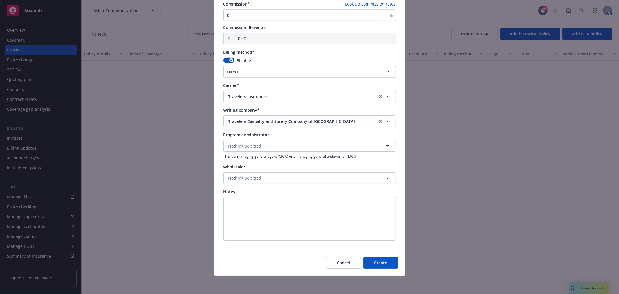
scroll to position [460, 0]
click at [380, 266] on button "Create" at bounding box center [380, 263] width 35 height 12
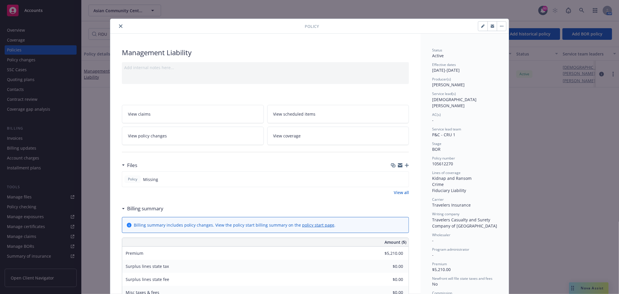
click at [405, 166] on icon "button" at bounding box center [407, 165] width 4 height 4
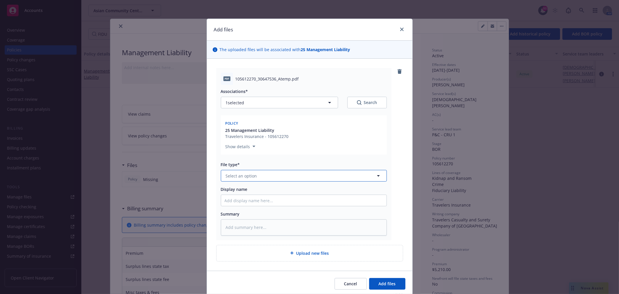
click at [277, 175] on button "Select an option" at bounding box center [304, 176] width 166 height 12
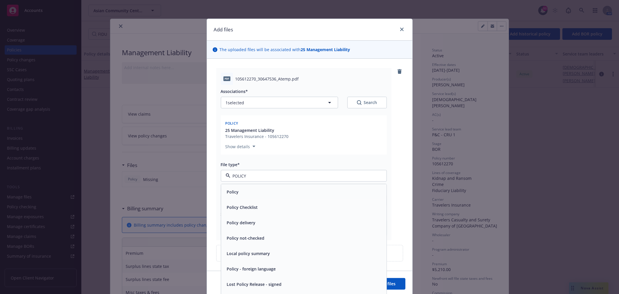
click at [263, 191] on div "Policy" at bounding box center [304, 191] width 158 height 8
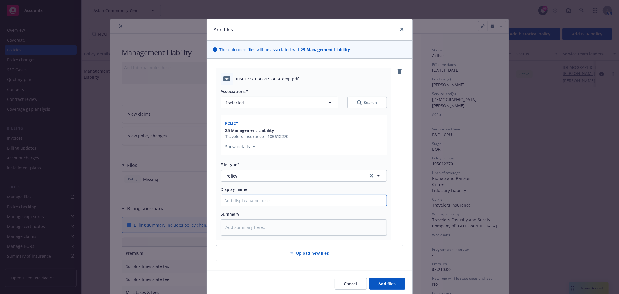
click at [261, 203] on input "Display name" at bounding box center [303, 200] width 165 height 11
click at [278, 199] on input "25-26 Fiduciary/Crime/Kidnap&Ransom - Policy" at bounding box center [303, 200] width 165 height 11
click at [282, 199] on input "25-26 Fiduciary/Crime/Kidnap &Ransom - Policy" at bounding box center [303, 200] width 165 height 11
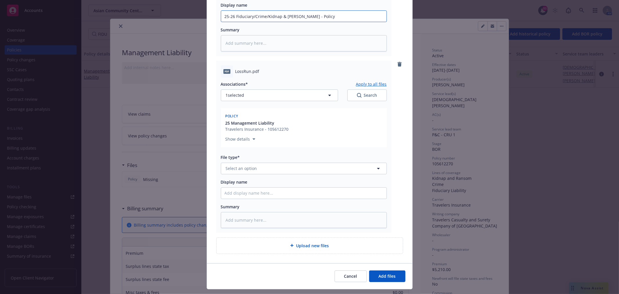
scroll to position [198, 0]
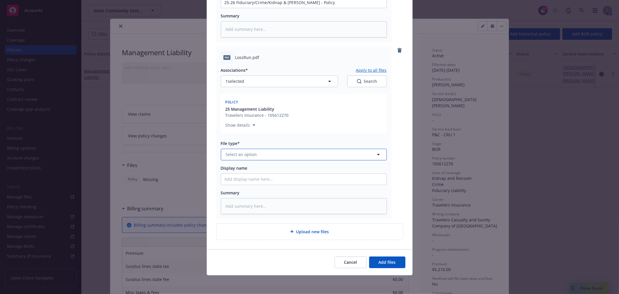
click at [257, 153] on button "Select an option" at bounding box center [304, 155] width 166 height 12
click at [245, 167] on div "Loss Runs" at bounding box center [237, 170] width 24 height 8
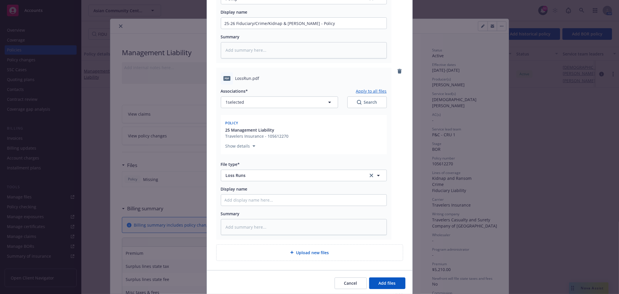
scroll to position [166, 0]
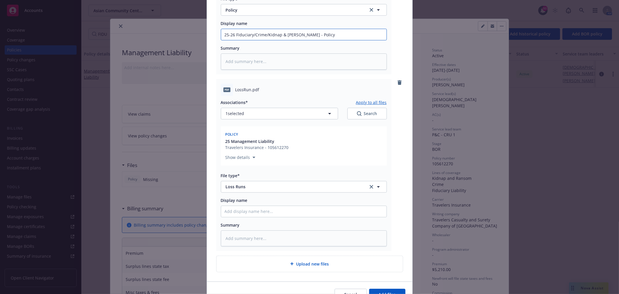
click at [302, 35] on input "25-26 Fiduciary/Crime/Kidnap & Ransom - Policy" at bounding box center [303, 34] width 165 height 11
drag, startPoint x: 299, startPoint y: 34, endPoint x: 234, endPoint y: 38, distance: 65.7
click at [234, 38] on input "25-26 Fiduciary/Crime/Kidnap & Ransom - Policy" at bounding box center [303, 34] width 165 height 11
click at [254, 216] on input "Display name" at bounding box center [303, 211] width 165 height 11
paste input "Fiduciary/Crime/Kidnap & Ransom"
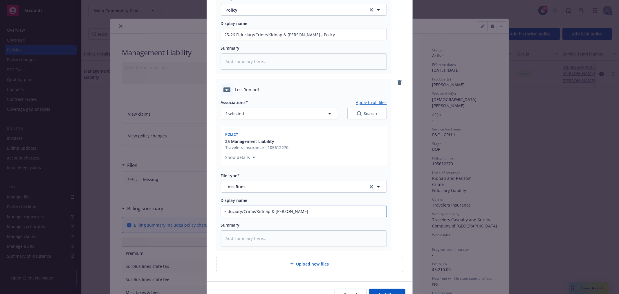
click at [266, 211] on input "Fiduciary/Crime/Kidnap & Ransom" at bounding box center [303, 211] width 165 height 11
click at [304, 212] on input "Fiduciary/Crime/Kidnap & Ransom" at bounding box center [303, 211] width 165 height 11
click at [397, 292] on button "Add files" at bounding box center [387, 294] width 36 height 12
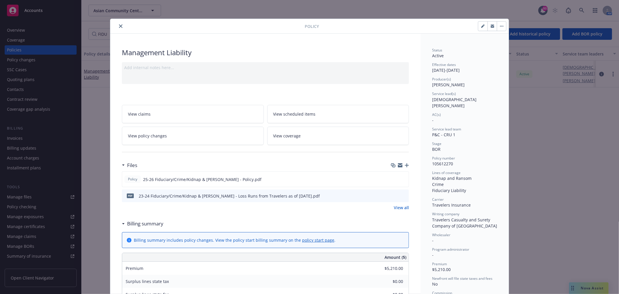
click at [119, 26] on icon "close" at bounding box center [120, 25] width 3 height 3
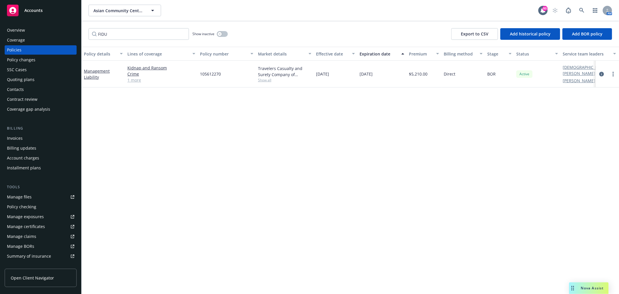
click at [18, 50] on div "Policies" at bounding box center [14, 49] width 15 height 9
click at [24, 26] on div "Overview" at bounding box center [16, 30] width 18 height 9
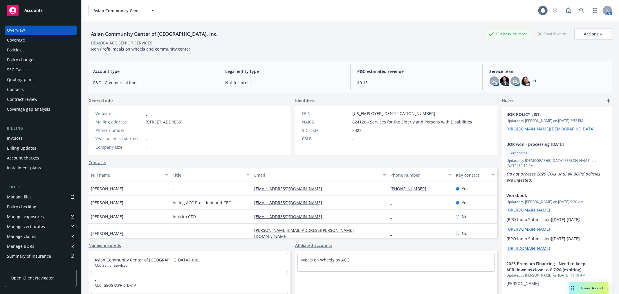
drag, startPoint x: 13, startPoint y: 49, endPoint x: 19, endPoint y: 49, distance: 6.1
click at [13, 49] on div "Policies" at bounding box center [14, 49] width 15 height 9
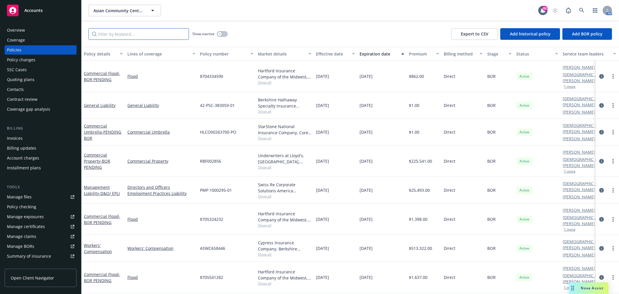
click at [123, 33] on input "Filter by keyword..." at bounding box center [139, 34] width 100 height 12
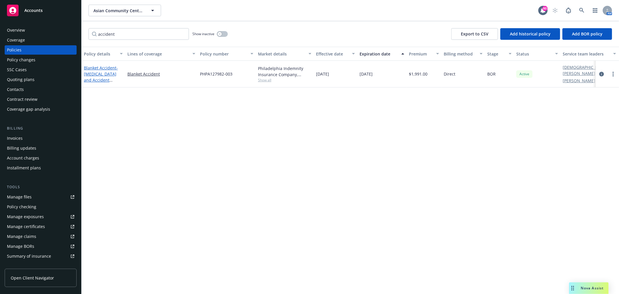
click at [103, 76] on span "- Accidental Death and Accident Medical" at bounding box center [101, 77] width 34 height 24
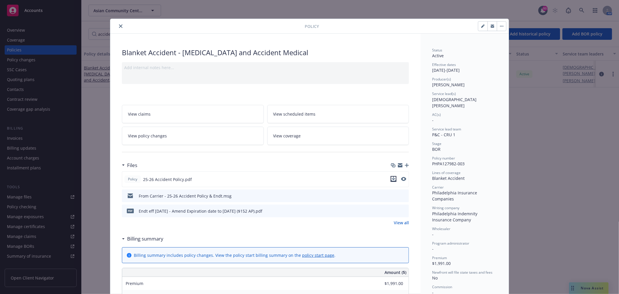
click at [392, 177] on icon "download file" at bounding box center [393, 178] width 5 height 5
click at [398, 166] on icon "button" at bounding box center [400, 166] width 5 height 3
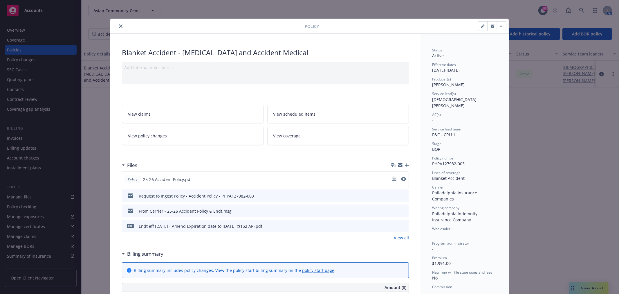
click at [119, 27] on icon "close" at bounding box center [120, 25] width 3 height 3
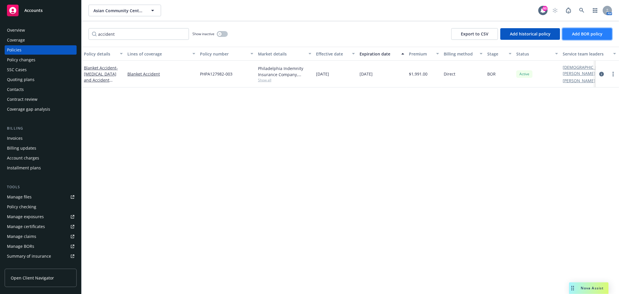
click at [578, 34] on span "Add BOR policy" at bounding box center [587, 34] width 30 height 6
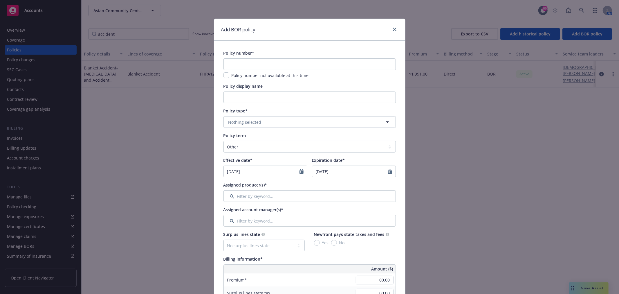
click at [292, 58] on div "Policy number* Policy number not available at this time" at bounding box center [309, 64] width 172 height 28
click at [268, 60] on input "text" at bounding box center [309, 64] width 172 height 12
paste input "1003299793"
click at [254, 97] on input "Policy display name" at bounding box center [309, 97] width 172 height 12
click at [250, 120] on span "Nothing selected" at bounding box center [244, 122] width 33 height 6
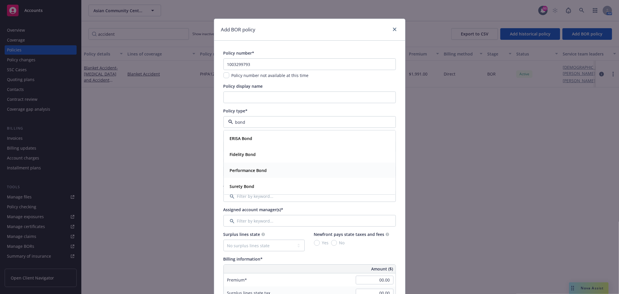
click at [258, 170] on strong "Performance Bond" at bounding box center [248, 170] width 37 height 6
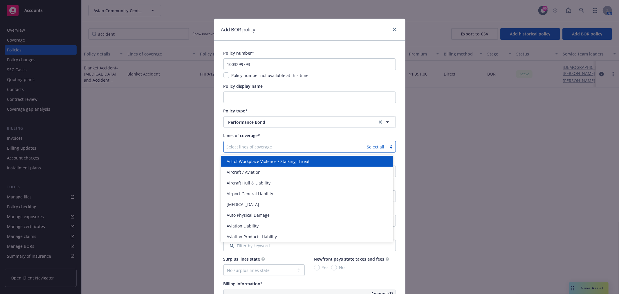
click at [267, 149] on div at bounding box center [296, 146] width 138 height 7
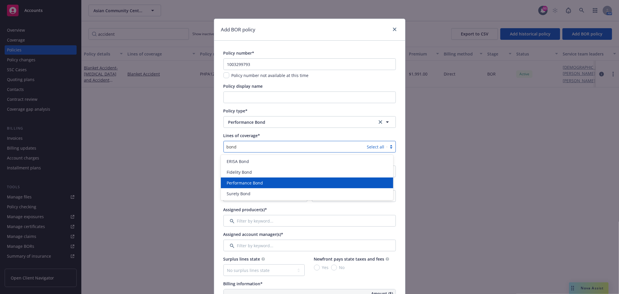
click at [270, 184] on div "Performance Bond" at bounding box center [306, 183] width 165 height 6
click at [263, 134] on div "Lines of coverage*" at bounding box center [309, 135] width 172 height 6
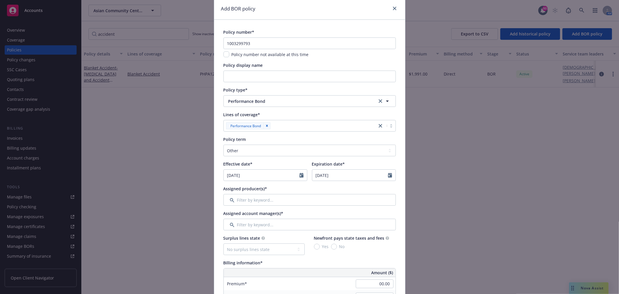
scroll to position [32, 0]
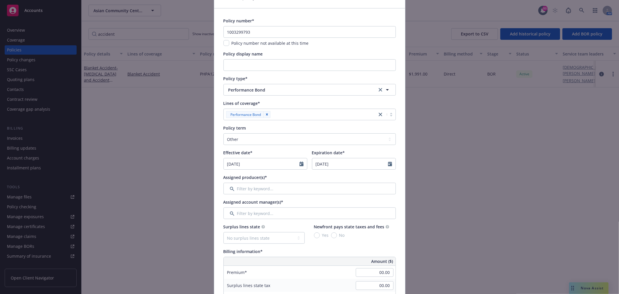
click at [277, 164] on input "09/16/2025" at bounding box center [262, 163] width 76 height 11
click at [273, 179] on input "2025" at bounding box center [273, 177] width 19 height 6
click at [276, 178] on input "2024" at bounding box center [273, 177] width 19 height 6
click at [276, 178] on input "2023" at bounding box center [273, 177] width 19 height 6
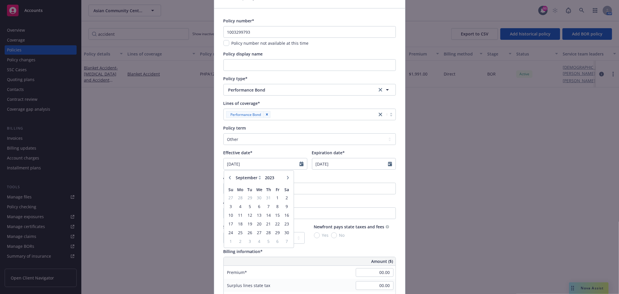
click at [259, 176] on icon at bounding box center [260, 178] width 3 height 4
click at [259, 176] on icon at bounding box center [260, 176] width 2 height 1
click at [259, 176] on icon at bounding box center [260, 178] width 3 height 4
click at [259, 177] on icon at bounding box center [260, 176] width 2 height 1
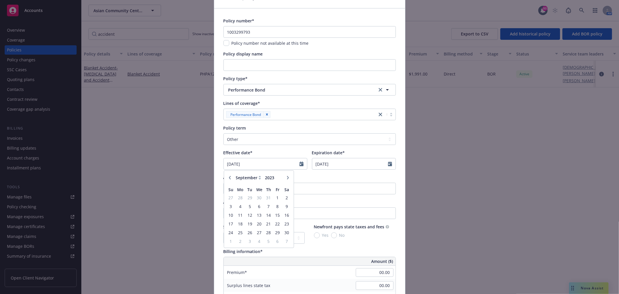
click at [259, 178] on icon at bounding box center [260, 178] width 3 height 4
click at [243, 178] on select "January February March April May June July August September October November De…" at bounding box center [248, 177] width 29 height 7
click at [234, 174] on select "January February March April May June July August September October November De…" at bounding box center [248, 177] width 29 height 7
click at [276, 196] on span "1" at bounding box center [278, 197] width 8 height 7
click at [348, 165] on input "09/16/2026" at bounding box center [350, 163] width 76 height 11
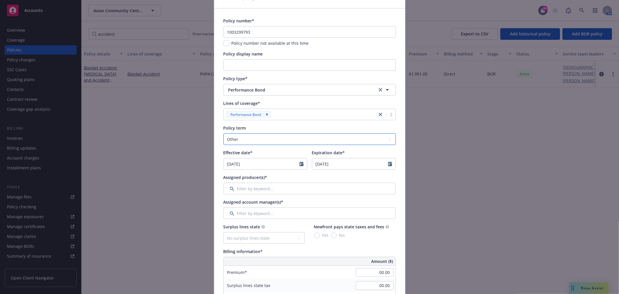
click at [256, 138] on select "Select policy term 12 Month 6 Month 4 Month 3 Month 2 Month 1 Month 36 Month (3…" at bounding box center [309, 139] width 172 height 12
click at [223, 133] on select "Select policy term 12 Month 6 Month 4 Month 3 Month 2 Month 1 Month 36 Month (3…" at bounding box center [309, 139] width 172 height 12
click at [276, 187] on input "Filter by keyword..." at bounding box center [309, 189] width 172 height 12
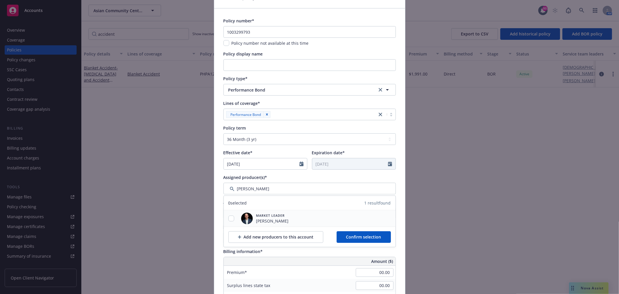
click at [232, 217] on div at bounding box center [231, 218] width 15 height 6
click at [228, 216] on input "checkbox" at bounding box center [231, 218] width 6 height 6
click at [344, 233] on button "Confirm selection" at bounding box center [364, 237] width 54 height 12
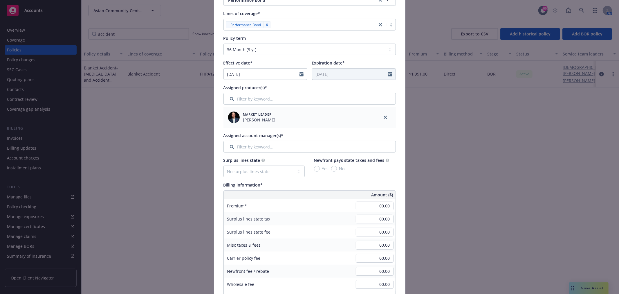
scroll to position [129, 0]
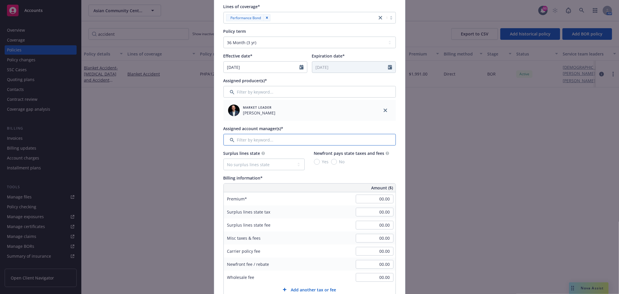
click at [259, 142] on input "Filter by keyword..." at bounding box center [309, 140] width 172 height 12
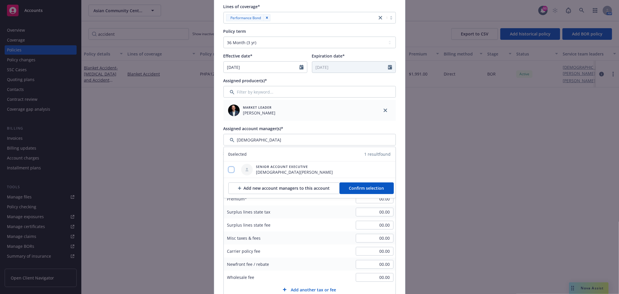
drag, startPoint x: 227, startPoint y: 169, endPoint x: 335, endPoint y: 178, distance: 108.6
click at [228, 169] on input "checkbox" at bounding box center [231, 170] width 6 height 6
click at [378, 190] on span "Confirm selection" at bounding box center [366, 188] width 35 height 6
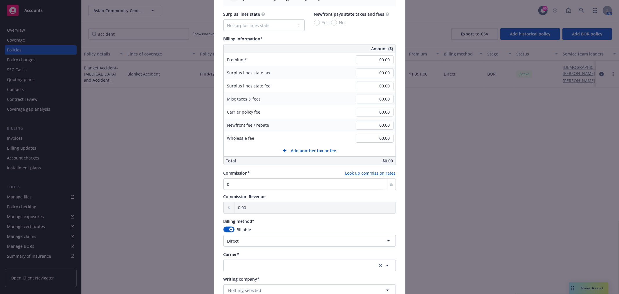
scroll to position [290, 0]
click at [380, 57] on input "00.00" at bounding box center [375, 60] width 38 height 9
click at [355, 39] on div "Billing information*" at bounding box center [309, 40] width 172 height 6
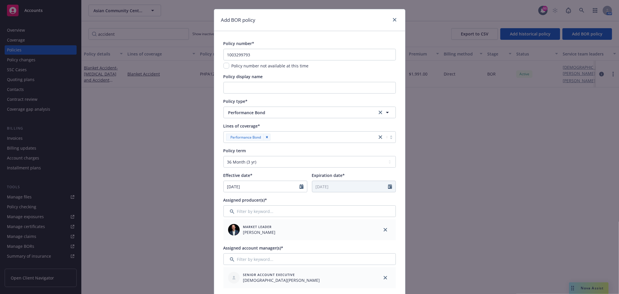
scroll to position [0, 0]
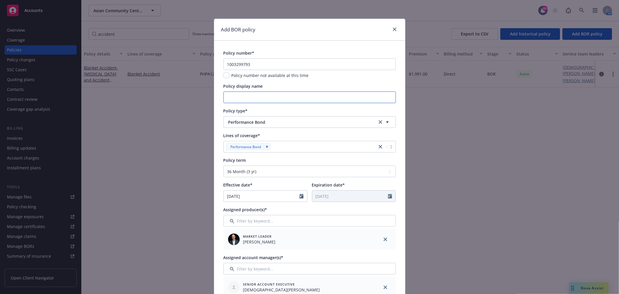
click at [264, 93] on input "Policy display name" at bounding box center [309, 97] width 172 height 12
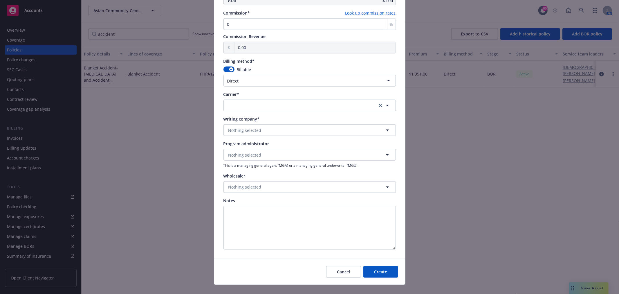
scroll to position [451, 0]
click at [272, 128] on button "Nothing selected" at bounding box center [309, 130] width 172 height 12
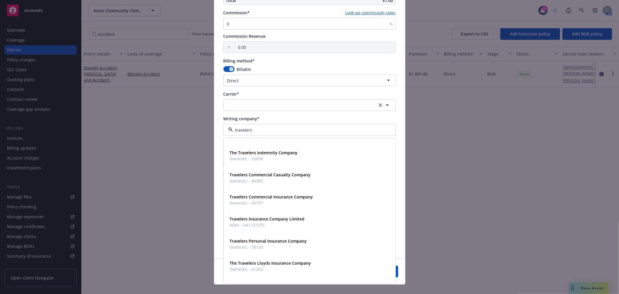
scroll to position [0, 0]
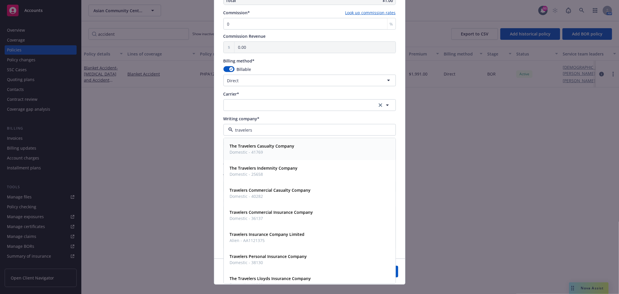
click at [313, 150] on div "The Travelers Casualty Company Domestic - 41769" at bounding box center [310, 149] width 164 height 15
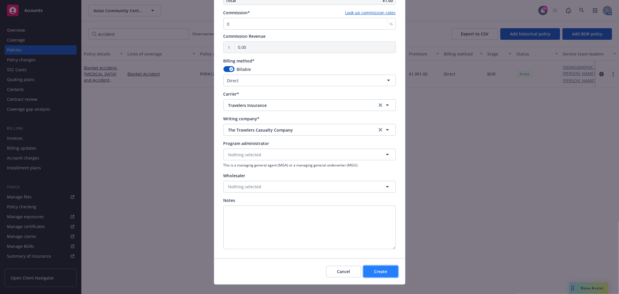
click at [382, 269] on span "Create" at bounding box center [380, 271] width 13 height 6
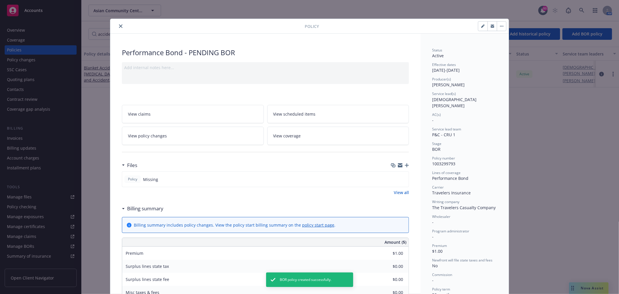
click at [120, 26] on button "close" at bounding box center [120, 26] width 7 height 7
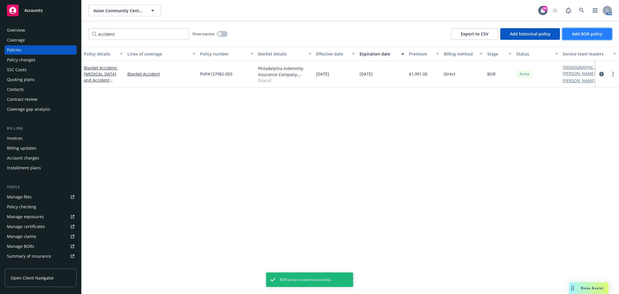
click at [588, 35] on span "Add BOR policy" at bounding box center [587, 34] width 30 height 6
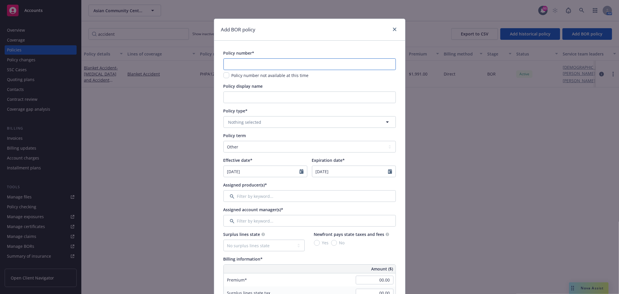
click at [263, 64] on input "text" at bounding box center [309, 64] width 172 height 12
paste input "1056724"
click at [250, 121] on span "Nothing selected" at bounding box center [244, 122] width 33 height 6
click at [254, 135] on div "Performance Bond" at bounding box center [248, 138] width 41 height 8
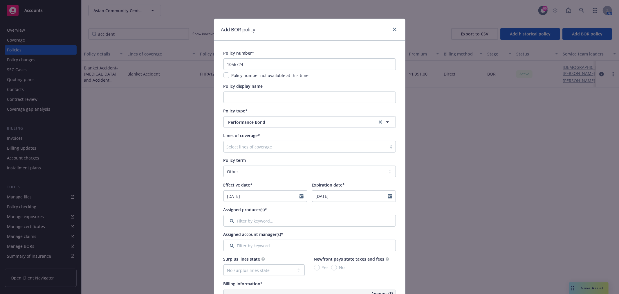
click at [250, 149] on div at bounding box center [305, 146] width 157 height 7
click at [251, 124] on span "Performance Bond" at bounding box center [298, 122] width 140 height 6
click at [251, 136] on strong "Fidelity Bond" at bounding box center [243, 139] width 26 height 6
click at [282, 199] on input "09/16/2025" at bounding box center [262, 195] width 76 height 11
click at [286, 208] on icon "button" at bounding box center [287, 209] width 3 height 3
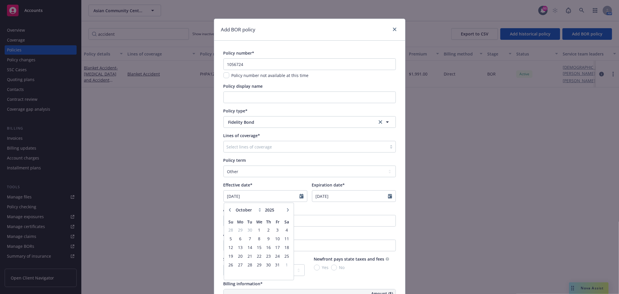
click at [286, 208] on icon "button" at bounding box center [287, 209] width 3 height 3
click at [265, 231] on span "1" at bounding box center [269, 229] width 8 height 7
click at [349, 200] on input "09/16/2026" at bounding box center [350, 195] width 76 height 11
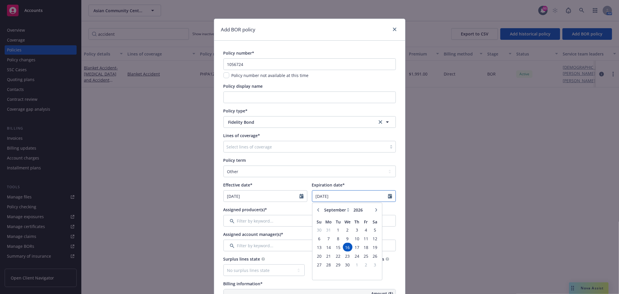
drag, startPoint x: 342, startPoint y: 197, endPoint x: 312, endPoint y: 196, distance: 30.8
click at [312, 196] on input "09/16/2026" at bounding box center [350, 195] width 76 height 11
click at [312, 186] on span "Expiration date*" at bounding box center [328, 185] width 33 height 6
click at [312, 190] on input "09/16/2026" at bounding box center [350, 195] width 76 height 11
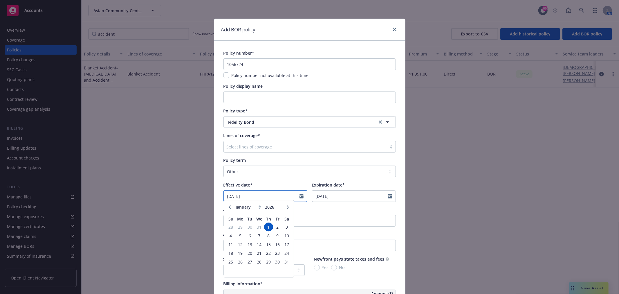
click at [271, 198] on input "01/01/2026" at bounding box center [262, 195] width 76 height 11
click at [363, 199] on input "09/16/2026" at bounding box center [350, 195] width 76 height 11
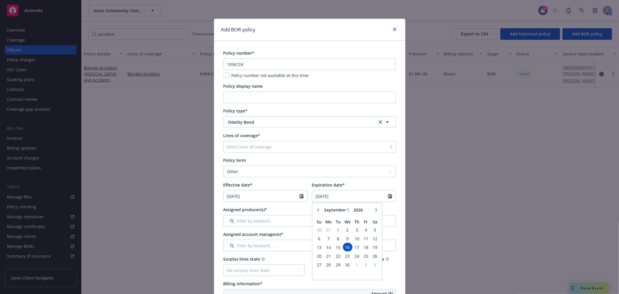
click at [373, 208] on button "button" at bounding box center [376, 209] width 7 height 7
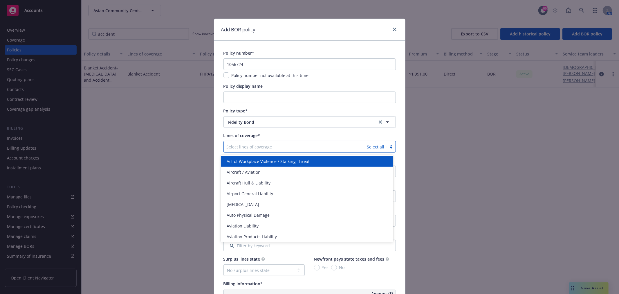
click at [261, 148] on div at bounding box center [296, 146] width 138 height 7
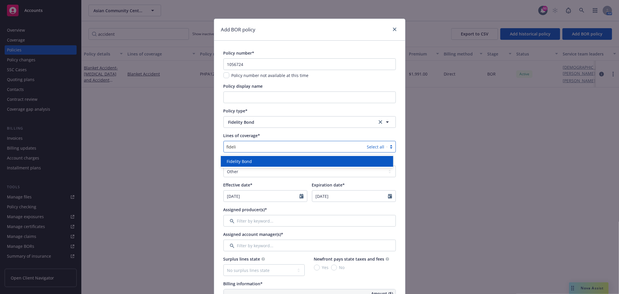
click at [267, 161] on div "Fidelity Bond" at bounding box center [306, 161] width 165 height 6
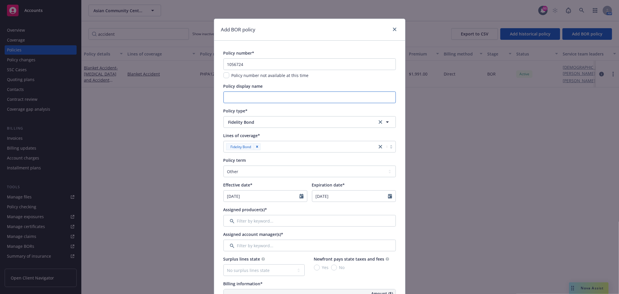
click at [238, 98] on input "Policy display name" at bounding box center [309, 97] width 172 height 12
paste input "Patient Trust Fund Bond"
drag, startPoint x: 308, startPoint y: 95, endPoint x: 274, endPoint y: 95, distance: 34.5
click at [274, 95] on input "Patient Trust Fund Bond - PENDING BOR" at bounding box center [309, 97] width 172 height 12
click at [300, 196] on icon "Calendar" at bounding box center [302, 196] width 4 height 5
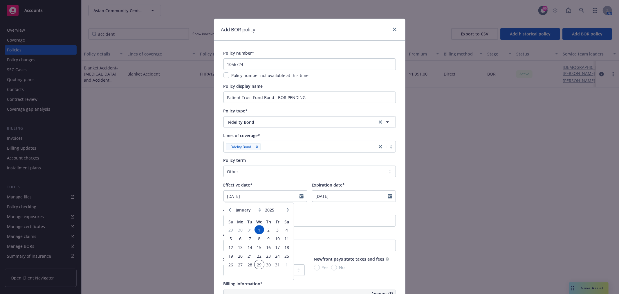
click at [258, 264] on span "29" at bounding box center [259, 264] width 8 height 7
click at [249, 171] on select "Select policy term 12 Month 6 Month 4 Month 3 Month 2 Month 1 Month 36 Month (3…" at bounding box center [309, 171] width 172 height 12
click at [223, 165] on select "Select policy term 12 Month 6 Month 4 Month 3 Month 2 Month 1 Month 36 Month (3…" at bounding box center [309, 171] width 172 height 12
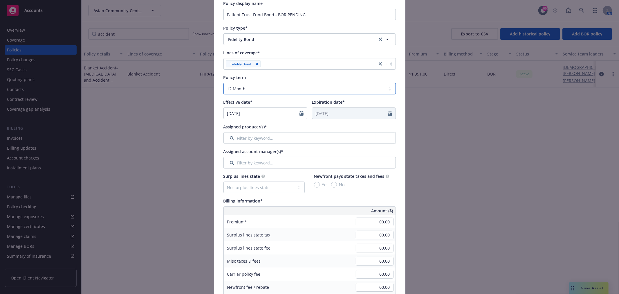
scroll to position [97, 0]
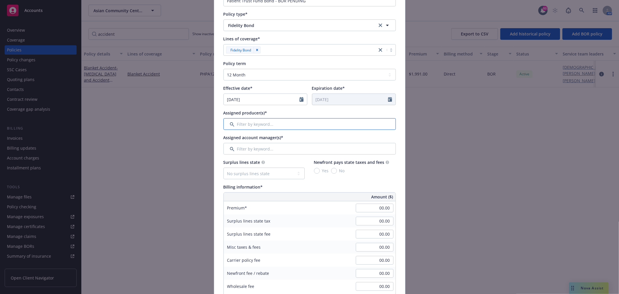
click at [281, 127] on input "Filter by keyword..." at bounding box center [309, 124] width 172 height 12
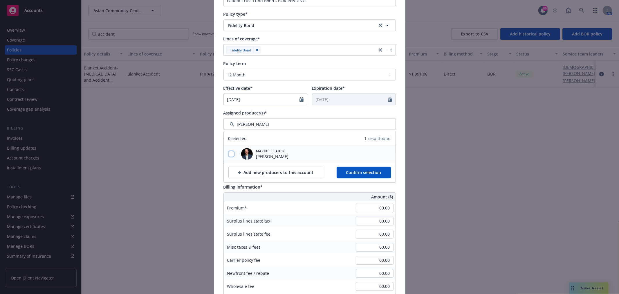
click at [229, 154] on input "checkbox" at bounding box center [231, 154] width 6 height 6
click at [369, 167] on button "Confirm selection" at bounding box center [364, 173] width 54 height 12
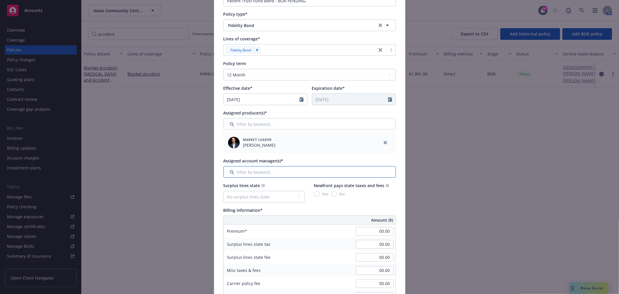
click at [271, 169] on input "Filter by keyword..." at bounding box center [309, 172] width 172 height 12
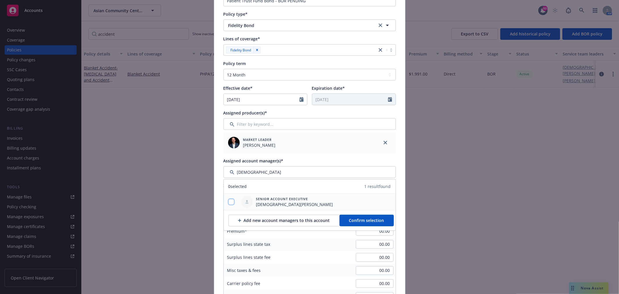
click at [229, 203] on input "checkbox" at bounding box center [231, 202] width 6 height 6
click at [360, 218] on span "Confirm selection" at bounding box center [366, 220] width 35 height 6
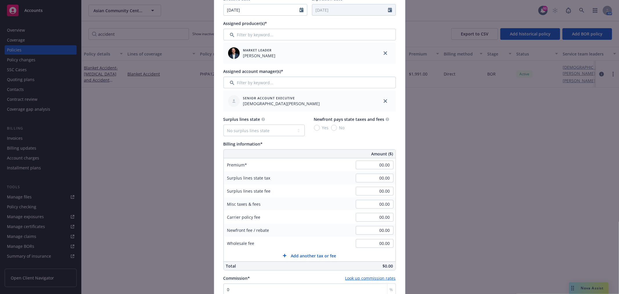
scroll to position [225, 0]
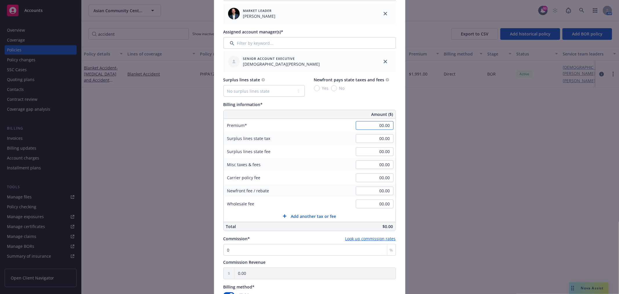
click at [388, 123] on input "00.00" at bounding box center [375, 125] width 38 height 9
click at [367, 103] on div "Billing information*" at bounding box center [309, 104] width 172 height 6
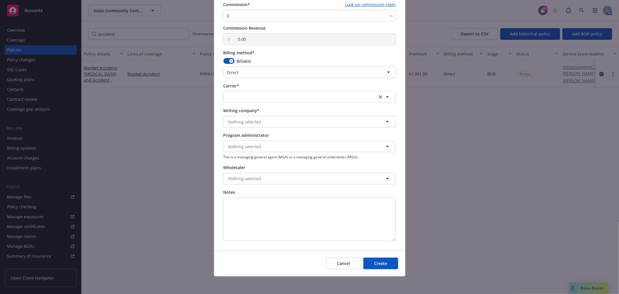
scroll to position [460, 0]
click at [271, 118] on button "Nothing selected" at bounding box center [309, 121] width 172 height 12
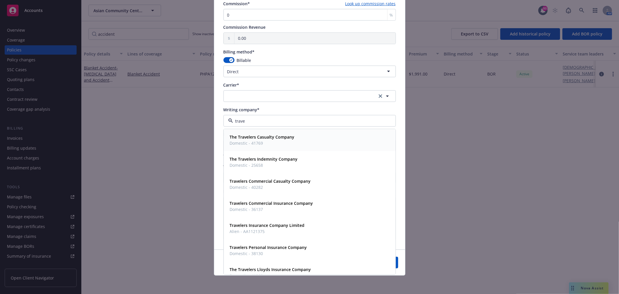
click at [267, 143] on span "Domestic - 41769" at bounding box center [262, 143] width 65 height 6
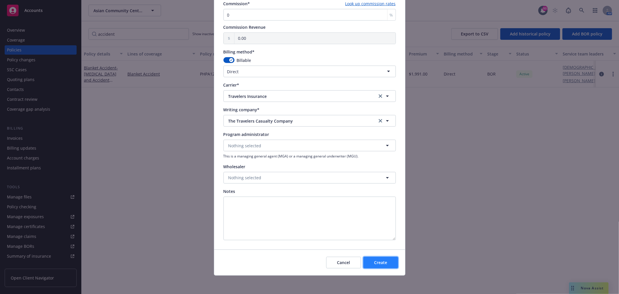
click at [379, 260] on span "Create" at bounding box center [380, 262] width 13 height 6
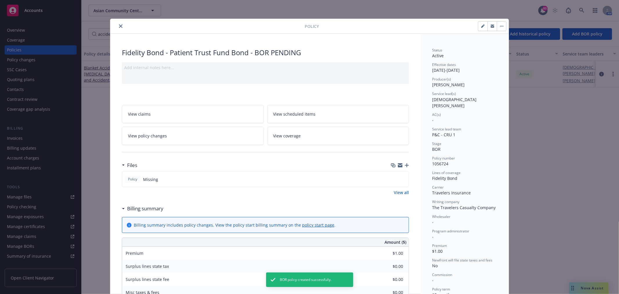
click at [119, 25] on icon "close" at bounding box center [120, 25] width 3 height 3
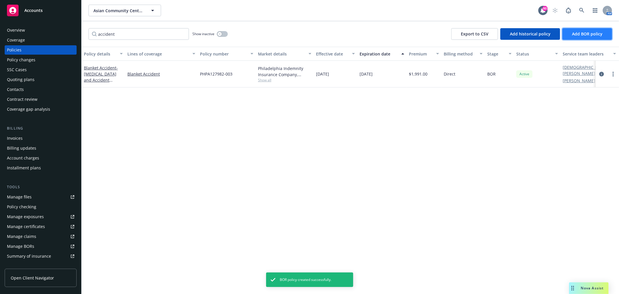
click at [593, 36] on span "Add BOR policy" at bounding box center [587, 34] width 30 height 6
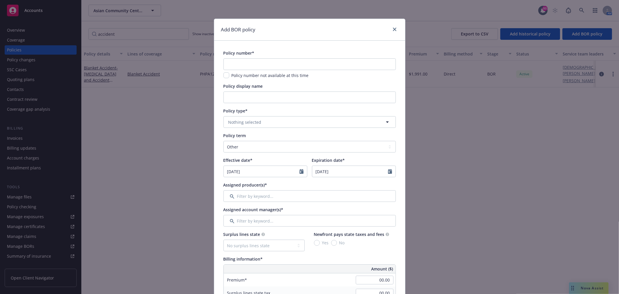
click at [300, 169] on div at bounding box center [304, 171] width 8 height 11
click at [277, 170] on input "09/16/2025" at bounding box center [262, 171] width 76 height 11
click at [229, 185] on button "button" at bounding box center [229, 185] width 7 height 7
click at [248, 206] on span "1" at bounding box center [250, 204] width 8 height 7
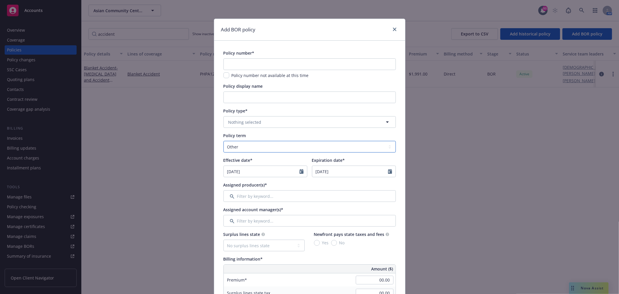
click at [263, 141] on select "Select policy term 12 Month 6 Month 4 Month 3 Month 2 Month 1 Month 36 Month (3…" at bounding box center [309, 147] width 172 height 12
click at [223, 141] on select "Select policy term 12 Month 6 Month 4 Month 3 Month 2 Month 1 Month 36 Month (3…" at bounding box center [309, 147] width 172 height 12
click at [277, 198] on input "Filter by keyword..." at bounding box center [309, 196] width 172 height 12
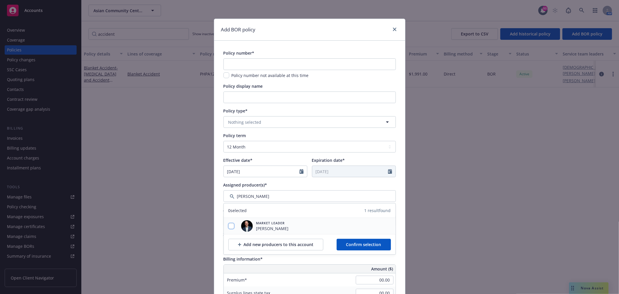
click at [230, 227] on input "checkbox" at bounding box center [231, 226] width 6 height 6
click at [362, 243] on span "Confirm selection" at bounding box center [363, 244] width 35 height 6
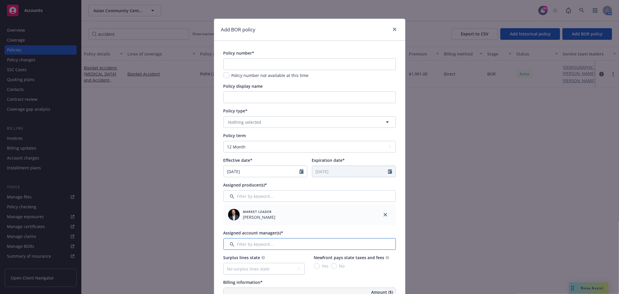
click at [268, 241] on input "Filter by keyword..." at bounding box center [309, 244] width 172 height 12
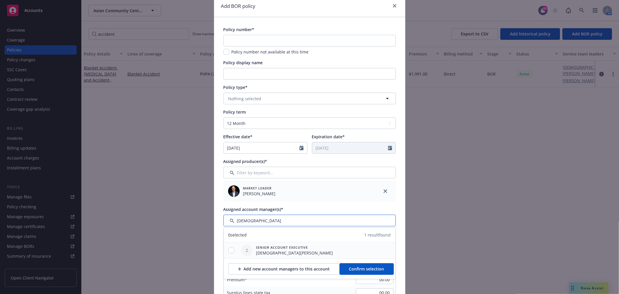
scroll to position [32, 0]
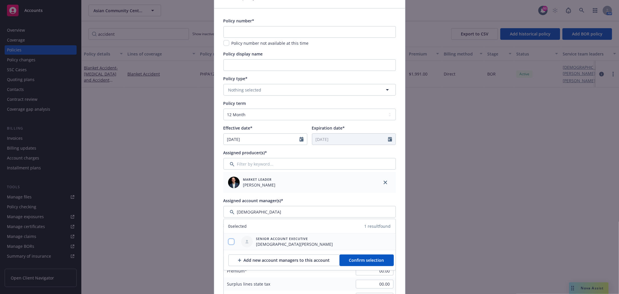
click at [230, 240] on input "checkbox" at bounding box center [231, 242] width 6 height 6
click at [371, 258] on span "Confirm selection" at bounding box center [366, 260] width 35 height 6
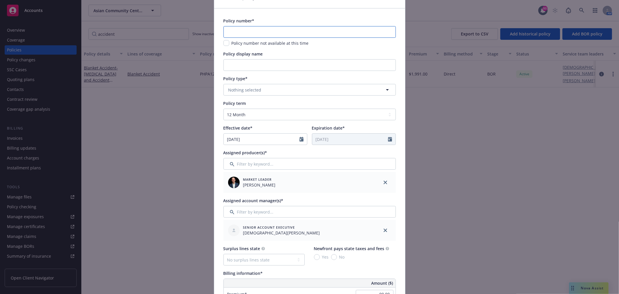
click at [252, 29] on input "text" at bounding box center [309, 32] width 172 height 12
click at [248, 64] on input "Policy display name" at bounding box center [309, 65] width 172 height 12
click at [247, 87] on span "Nothing selected" at bounding box center [244, 90] width 33 height 6
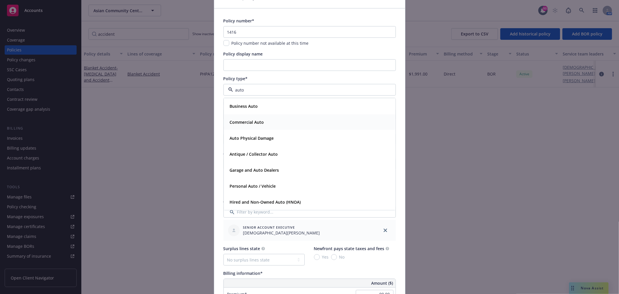
click at [257, 121] on strong "Commercial Auto" at bounding box center [247, 122] width 34 height 6
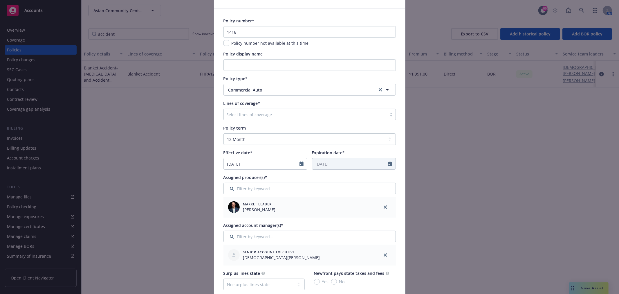
scroll to position [64, 0]
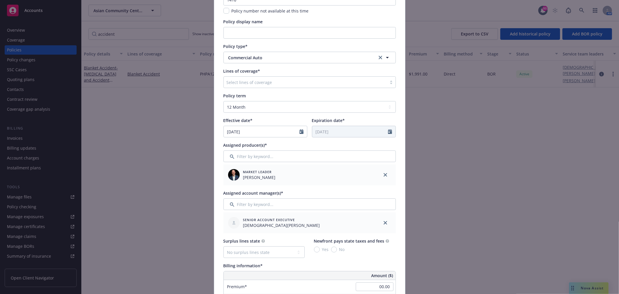
click at [262, 86] on div "Select lines of coverage" at bounding box center [305, 81] width 163 height 9
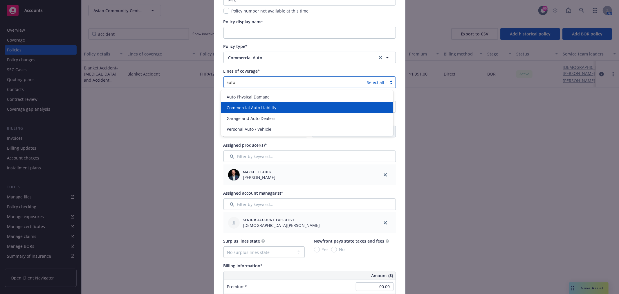
click at [280, 107] on div "Commercial Auto Liability" at bounding box center [306, 107] width 165 height 6
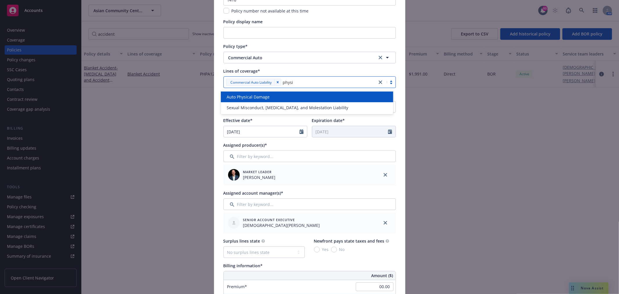
click at [284, 94] on div "Auto Physical Damage" at bounding box center [306, 97] width 165 height 6
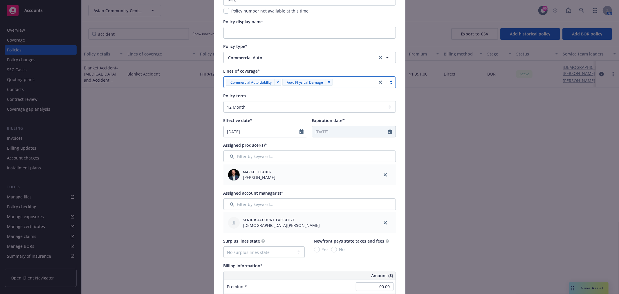
click at [353, 83] on div at bounding box center [354, 82] width 40 height 7
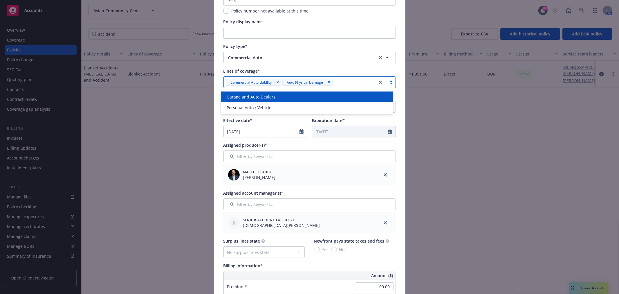
click at [343, 82] on div at bounding box center [354, 82] width 40 height 7
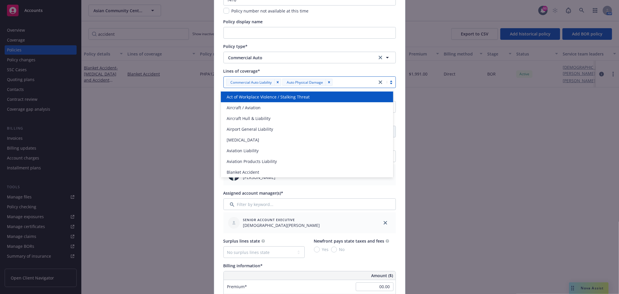
drag, startPoint x: 350, startPoint y: 80, endPoint x: 281, endPoint y: 82, distance: 69.1
click at [281, 82] on div "Commercial Auto Liability Auto Physical Damage" at bounding box center [300, 81] width 153 height 9
click at [276, 83] on icon "Remove [object Object]" at bounding box center [278, 82] width 4 height 4
click at [274, 83] on div "Auto Physical Damage" at bounding box center [300, 81] width 153 height 9
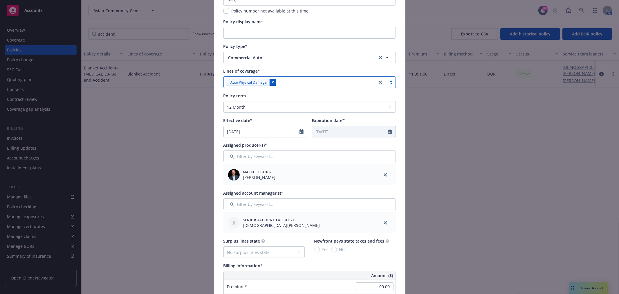
click at [271, 83] on icon "Remove [object Object]" at bounding box center [273, 82] width 4 height 4
click at [269, 83] on div at bounding box center [305, 82] width 157 height 7
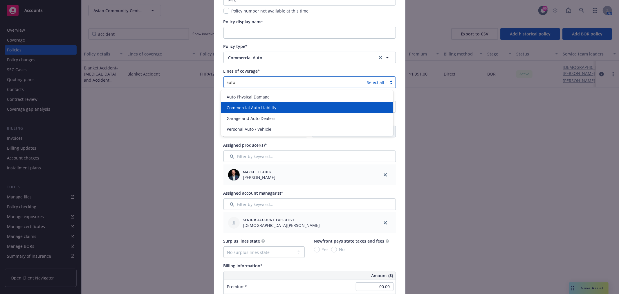
click at [275, 105] on span "Commercial Auto Liability" at bounding box center [252, 107] width 50 height 6
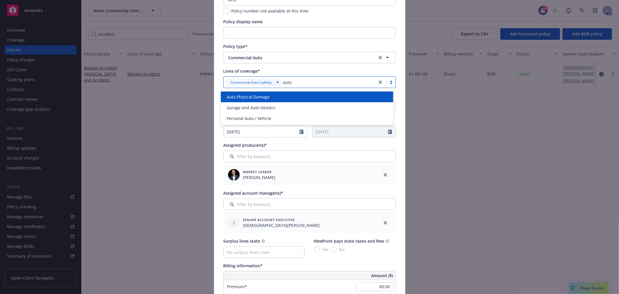
click at [286, 97] on div "Auto Physical Damage" at bounding box center [306, 97] width 165 height 6
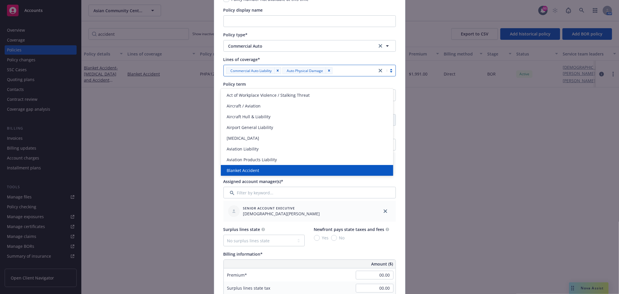
scroll to position [97, 0]
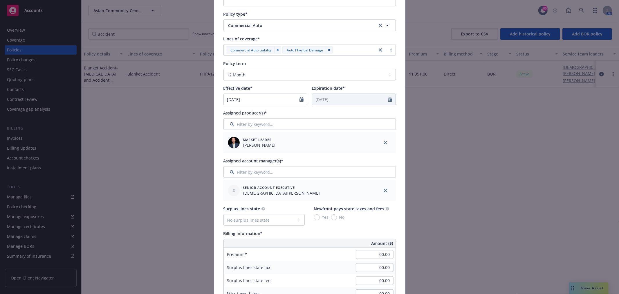
click at [218, 185] on div "Policy number* 1416 Policy number not available at this time Policy display nam…" at bounding box center [309, 278] width 191 height 669
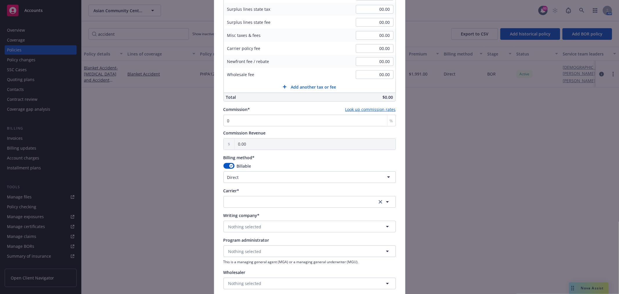
scroll to position [387, 0]
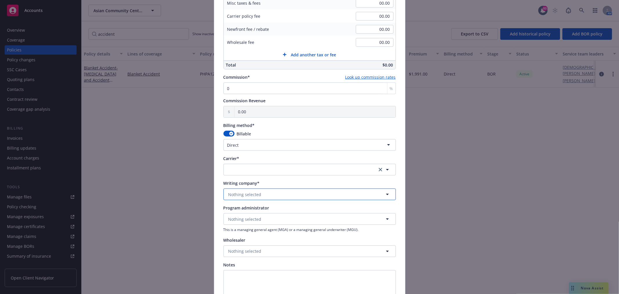
click at [280, 194] on button "Nothing selected" at bounding box center [309, 194] width 172 height 12
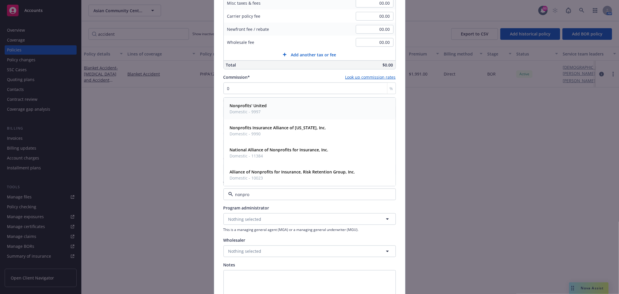
click at [261, 105] on strong "Nonprofits' United" at bounding box center [248, 106] width 37 height 6
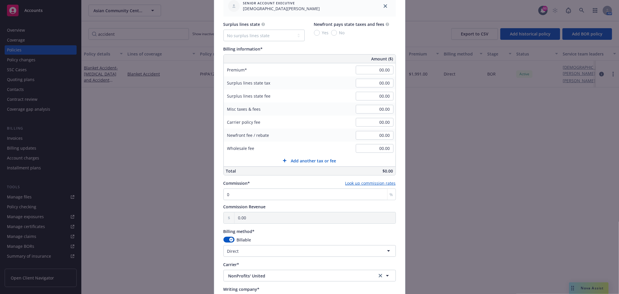
scroll to position [258, 0]
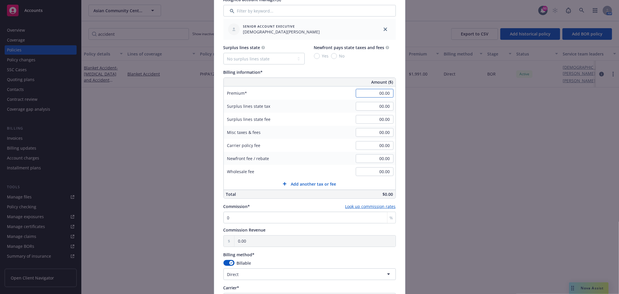
click at [380, 90] on input "00.00" at bounding box center [375, 93] width 38 height 9
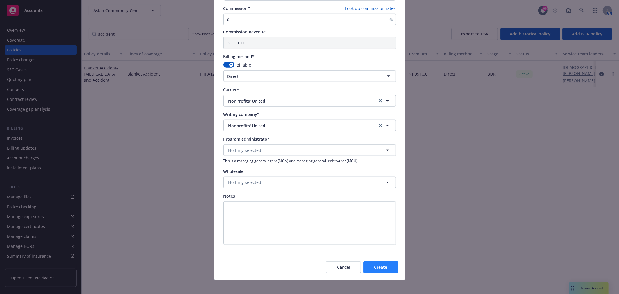
scroll to position [460, 0]
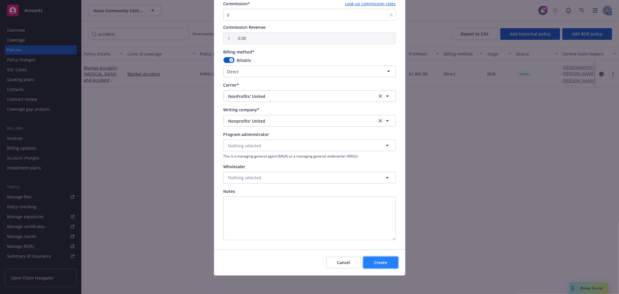
click at [371, 261] on button "Create" at bounding box center [380, 263] width 35 height 12
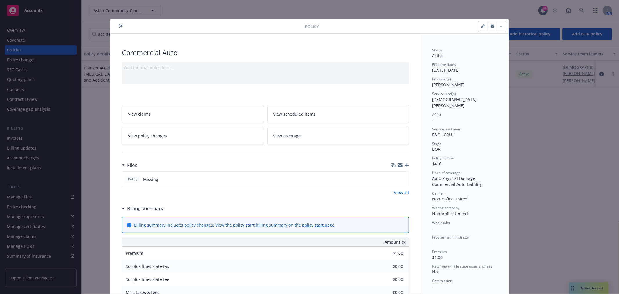
click at [405, 164] on icon "button" at bounding box center [407, 165] width 4 height 4
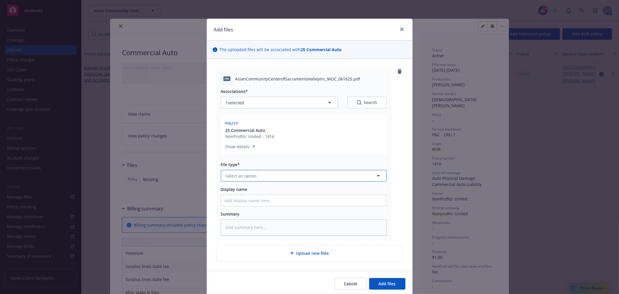
click at [265, 179] on button "Select an option" at bounding box center [304, 176] width 166 height 12
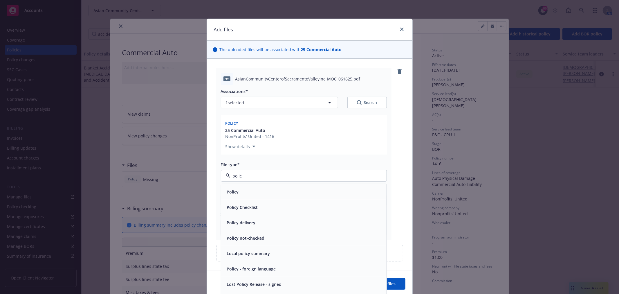
click at [248, 185] on div "Policy" at bounding box center [303, 191] width 165 height 15
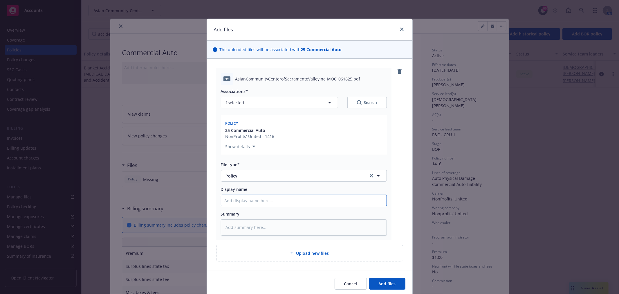
click at [242, 199] on input "Display name" at bounding box center [303, 200] width 165 height 11
click at [385, 285] on span "Add files" at bounding box center [387, 284] width 17 height 6
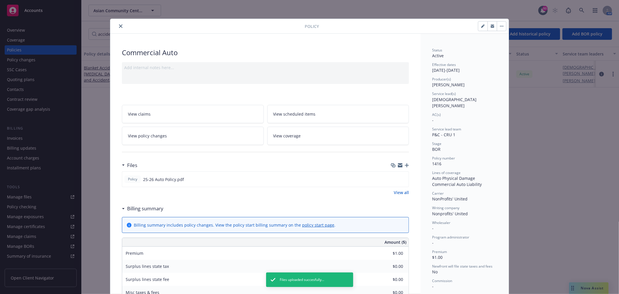
click at [405, 165] on icon "button" at bounding box center [407, 165] width 4 height 4
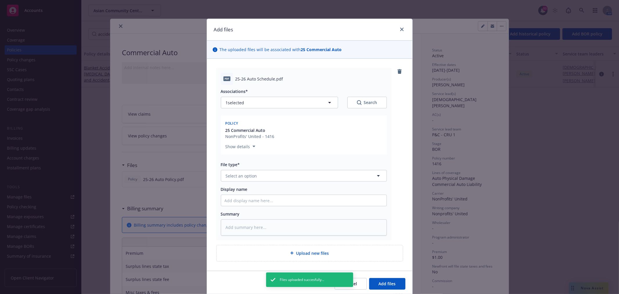
click at [268, 169] on div "File type* Select an option" at bounding box center [304, 171] width 166 height 20
click at [268, 176] on button "Select an option" at bounding box center [304, 176] width 166 height 12
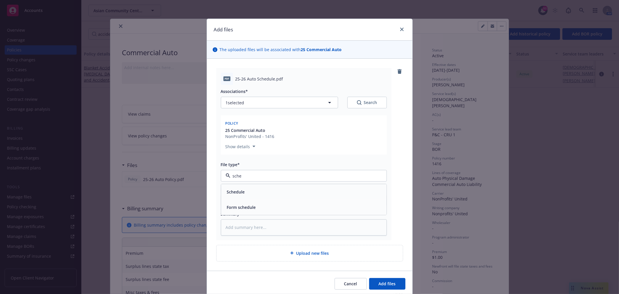
click at [243, 187] on div "Schedule" at bounding box center [303, 191] width 165 height 15
click at [239, 206] on div at bounding box center [304, 200] width 166 height 12
click at [242, 199] on input "Display name" at bounding box center [303, 200] width 165 height 11
click at [394, 280] on button "Add files" at bounding box center [387, 284] width 36 height 12
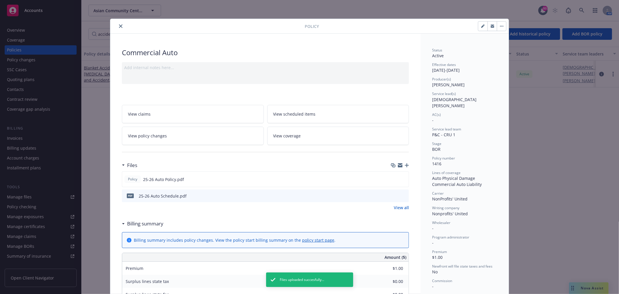
click at [405, 167] on icon "button" at bounding box center [407, 165] width 4 height 4
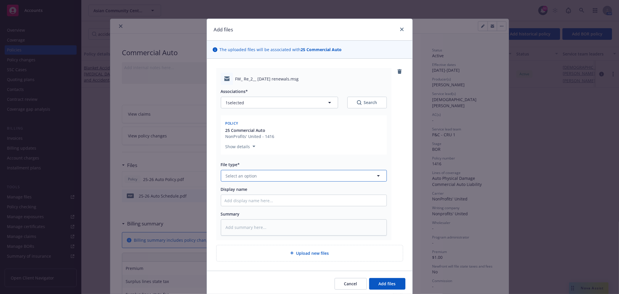
click at [268, 178] on button "Select an option" at bounding box center [304, 176] width 166 height 12
click at [256, 191] on div "Email" at bounding box center [304, 191] width 158 height 8
click at [255, 201] on input "Display name" at bounding box center [303, 200] width 165 height 11
click at [379, 285] on span "Add files" at bounding box center [387, 284] width 17 height 6
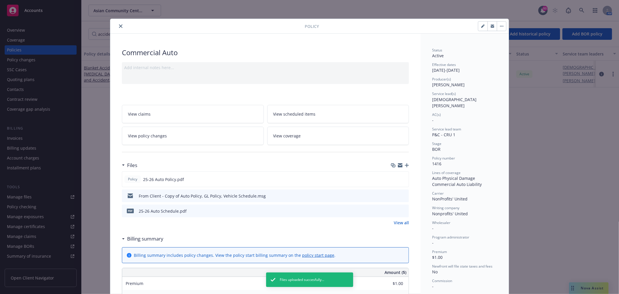
click at [119, 26] on icon "close" at bounding box center [120, 25] width 3 height 3
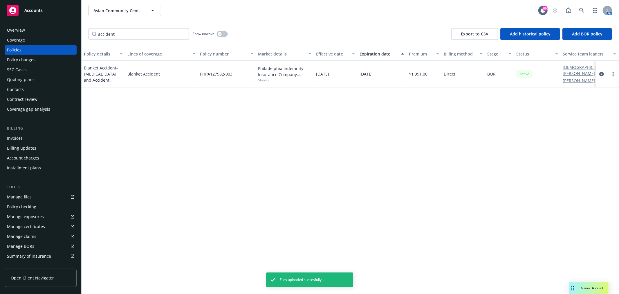
click at [35, 195] on link "Manage files" at bounding box center [41, 196] width 72 height 9
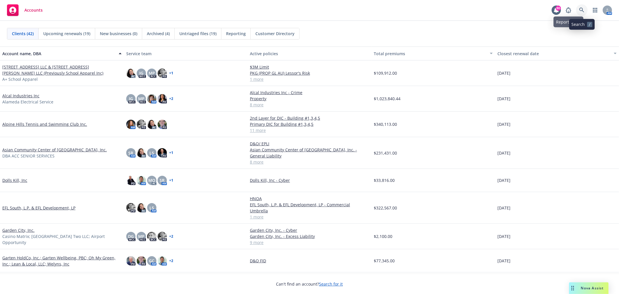
click at [579, 9] on icon at bounding box center [581, 10] width 5 height 5
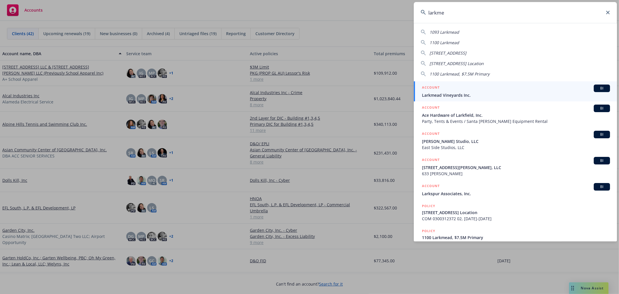
type input "larkme"
click at [484, 85] on div "ACCOUNT BI" at bounding box center [516, 88] width 188 height 8
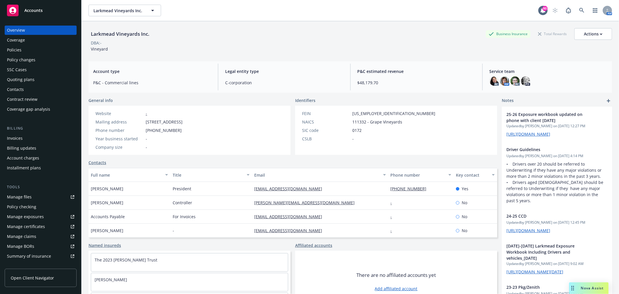
click at [42, 164] on div "Installment plans" at bounding box center [40, 167] width 67 height 9
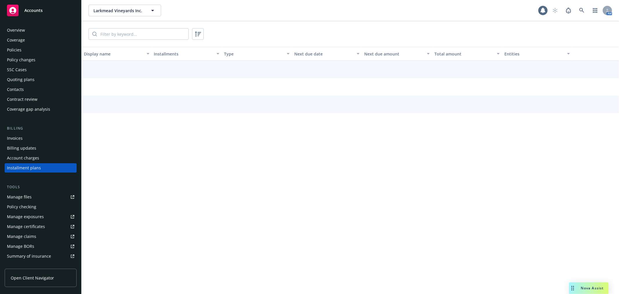
scroll to position [12, 0]
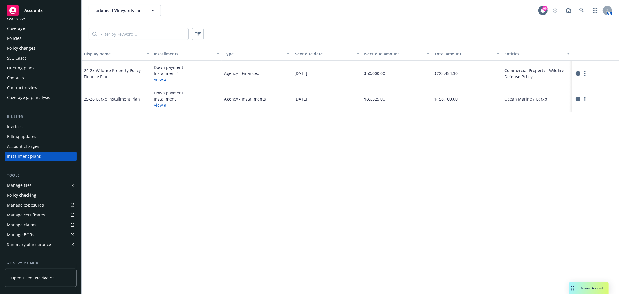
click at [165, 106] on button "View all" at bounding box center [161, 105] width 15 height 6
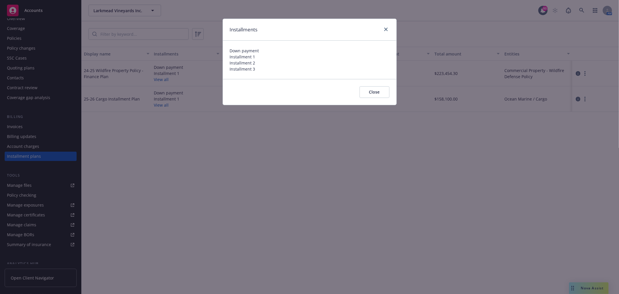
click at [380, 92] on button "Close" at bounding box center [375, 92] width 30 height 12
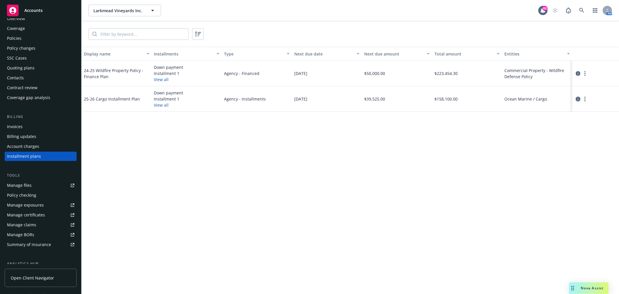
click at [576, 100] on icon "circleInformation" at bounding box center [578, 99] width 5 height 5
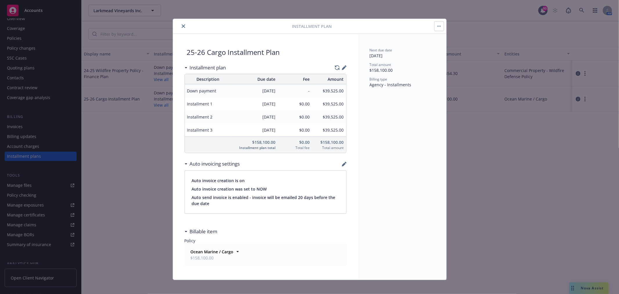
scroll to position [5, 0]
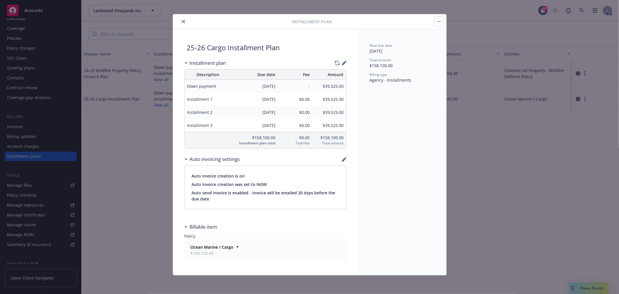
click at [339, 160] on div "Auto invoicing settings" at bounding box center [266, 159] width 162 height 12
click at [342, 159] on icon "button" at bounding box center [344, 160] width 4 height 4
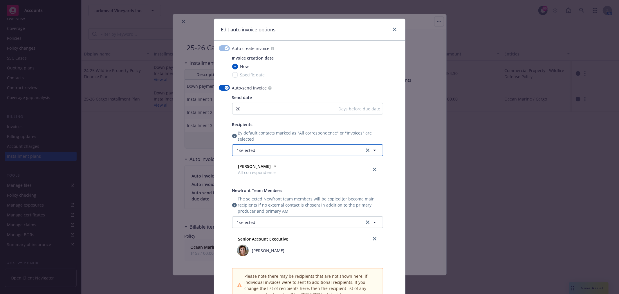
click at [269, 150] on button "1 selected" at bounding box center [307, 150] width 151 height 12
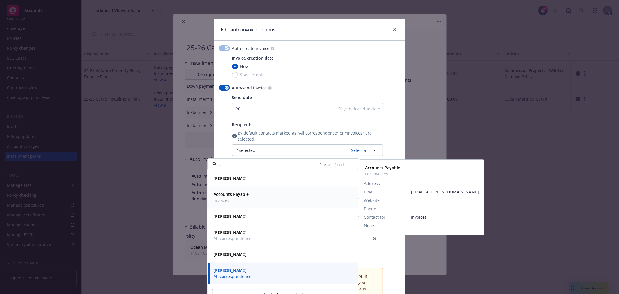
click at [242, 198] on span "Invoices" at bounding box center [231, 200] width 35 height 6
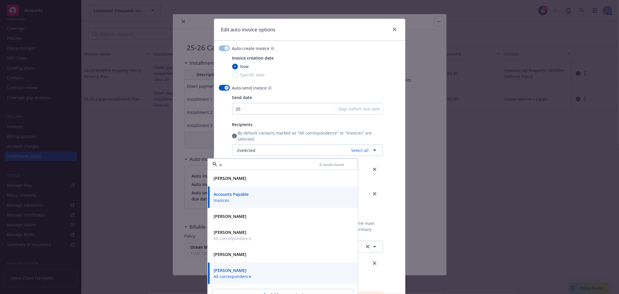
type input "a"
click at [379, 131] on span "By default contacts marked as "All correspondence" or "Invoices" are selected" at bounding box center [310, 136] width 145 height 12
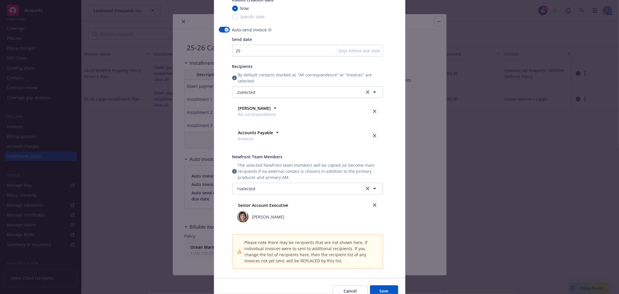
scroll to position [87, 0]
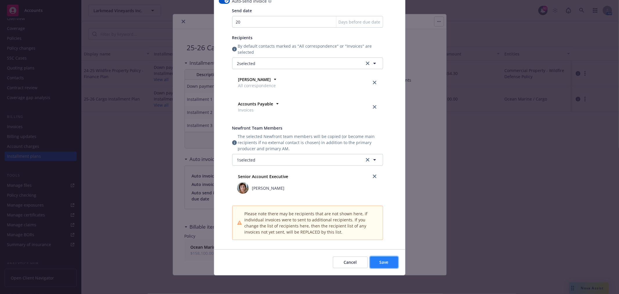
click at [380, 257] on button "Save" at bounding box center [384, 262] width 28 height 12
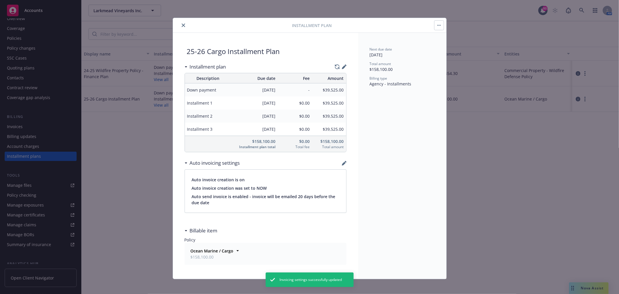
scroll to position [0, 0]
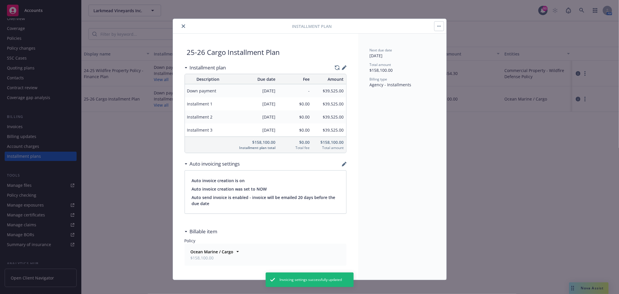
click at [183, 24] on button "close" at bounding box center [183, 26] width 7 height 7
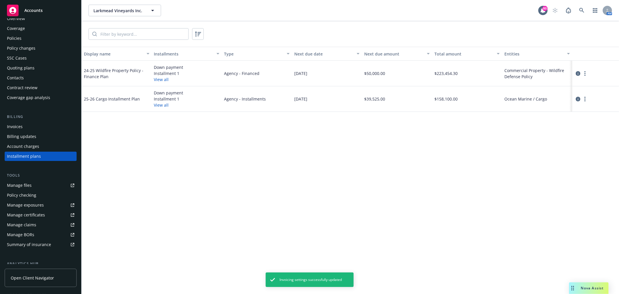
click at [199, 12] on div "Larkmead Vineyards Inc. Larkmead Vineyards Inc." at bounding box center [314, 11] width 450 height 12
click at [27, 39] on div "Policies" at bounding box center [40, 38] width 67 height 9
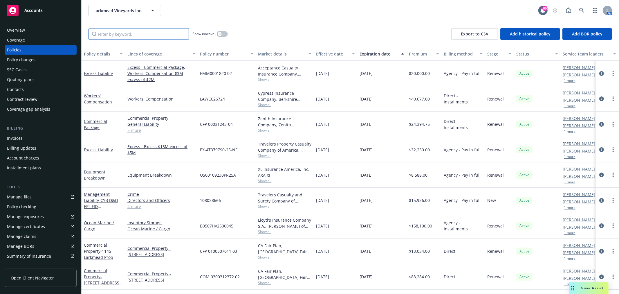
click at [145, 34] on input "Filter by keyword..." at bounding box center [139, 34] width 100 height 12
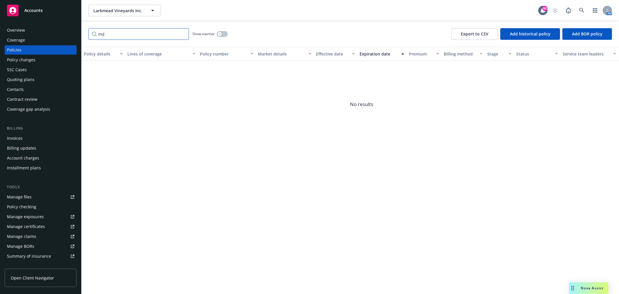
type input "m"
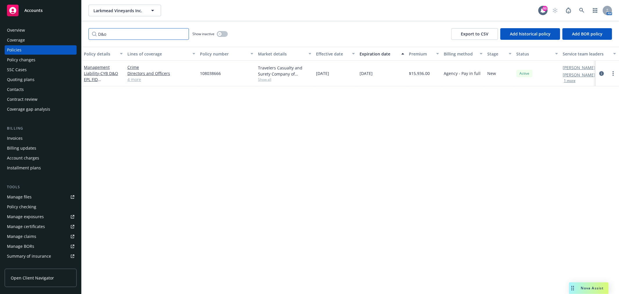
type input "D&o"
click at [133, 80] on link "4 more" at bounding box center [161, 79] width 68 height 6
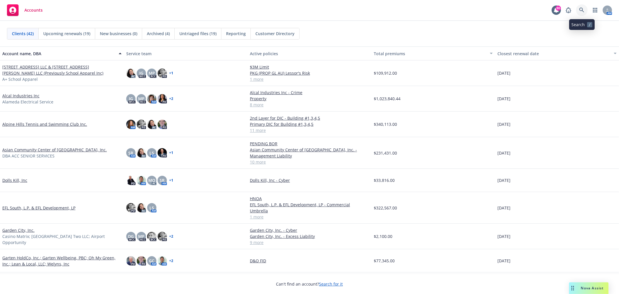
click at [582, 9] on icon at bounding box center [581, 10] width 5 height 5
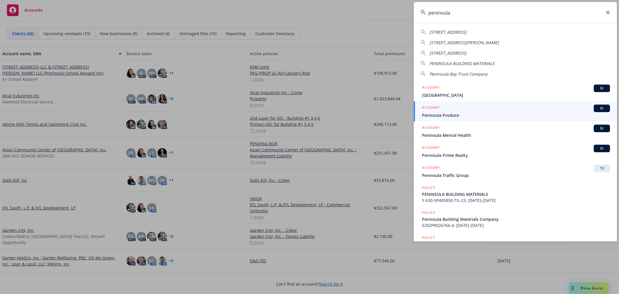
drag, startPoint x: 413, startPoint y: 15, endPoint x: 397, endPoint y: 15, distance: 16.5
click at [397, 15] on div "peninsula 726 PENINSULA DR , LAKE ALMANOR, CA 96137 726 Peninsula Dr Westwood, …" at bounding box center [309, 147] width 619 height 294
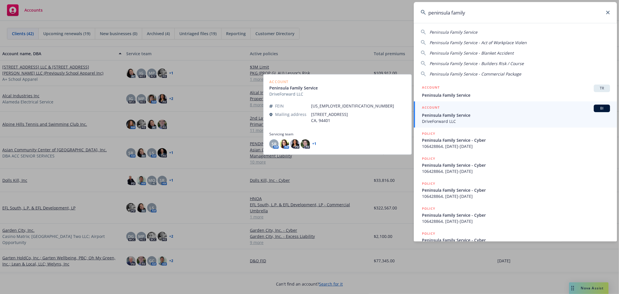
type input "peninsula family"
click at [485, 113] on span "Peninsula Family Service" at bounding box center [516, 115] width 188 height 6
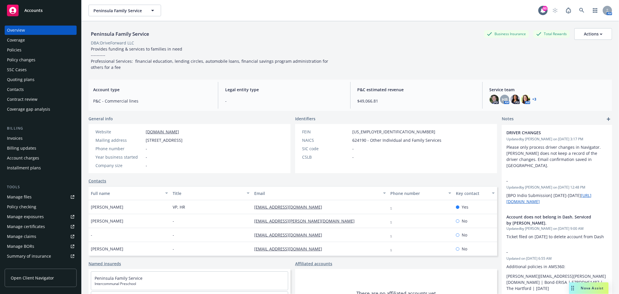
click at [51, 132] on div "Billing Invoices Billing updates Account charges Installment plans" at bounding box center [41, 148] width 72 height 47
click at [50, 137] on div "Invoices" at bounding box center [40, 137] width 67 height 9
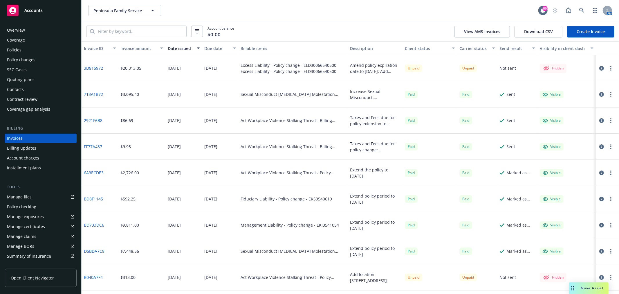
click at [361, 70] on div "Amend policy expiration date to 01/01/2026; Add Umbrella as underlying policy" at bounding box center [375, 68] width 50 height 12
click at [599, 68] on icon "button" at bounding box center [601, 68] width 5 height 5
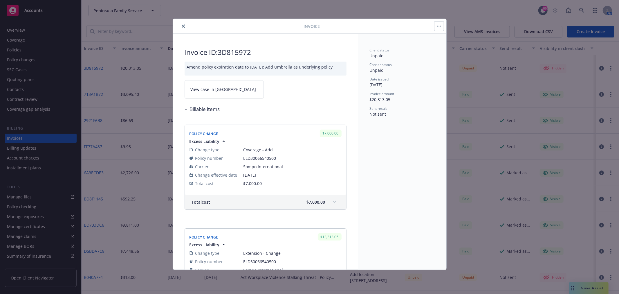
click at [186, 26] on button "close" at bounding box center [183, 26] width 7 height 7
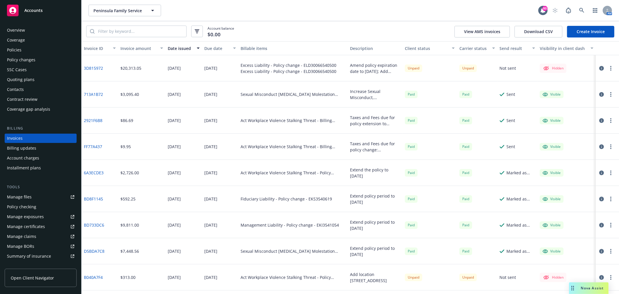
click at [31, 47] on div "Policies" at bounding box center [40, 49] width 67 height 9
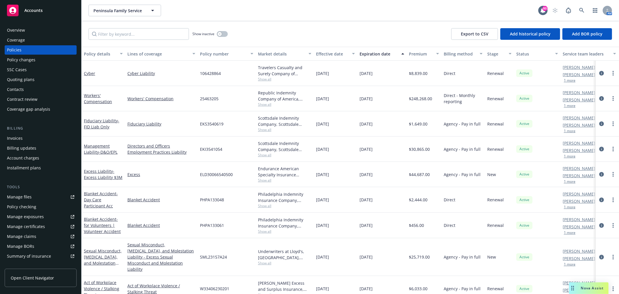
click at [38, 28] on div "Overview" at bounding box center [40, 30] width 67 height 9
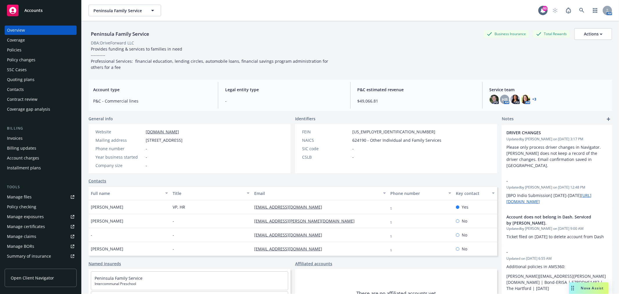
click at [44, 54] on div "Policies" at bounding box center [40, 49] width 67 height 9
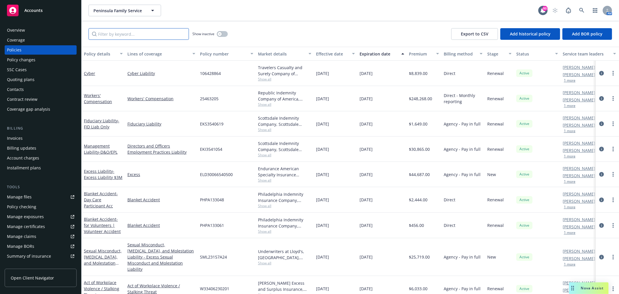
click at [105, 28] on input "Filter by keyword..." at bounding box center [139, 34] width 100 height 12
paste input "ELD30066540500"
type input "ELD30066540500"
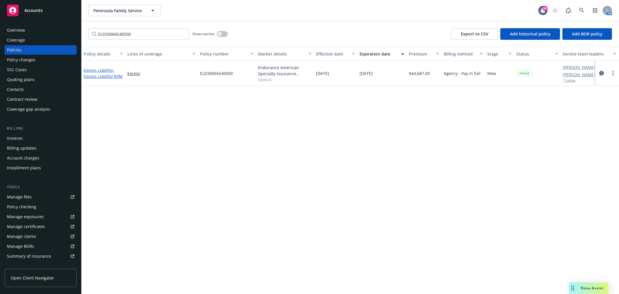
click at [105, 74] on span "- Excess Liability $3M" at bounding box center [103, 73] width 39 height 12
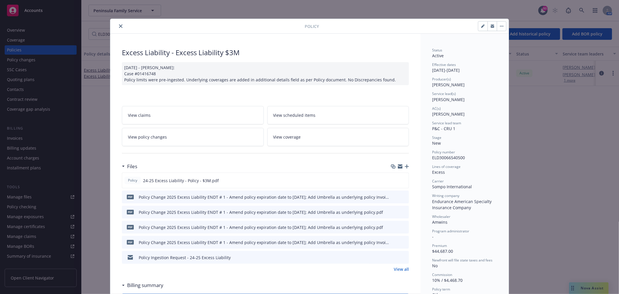
click at [401, 268] on link "View all" at bounding box center [401, 269] width 15 height 6
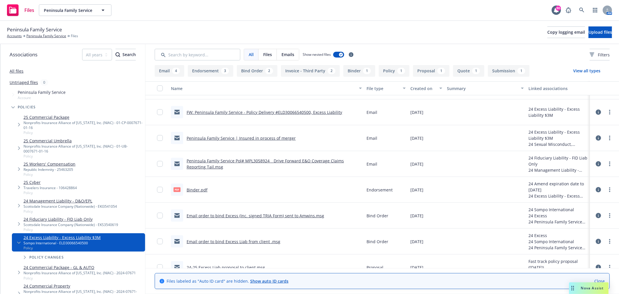
scroll to position [161, 0]
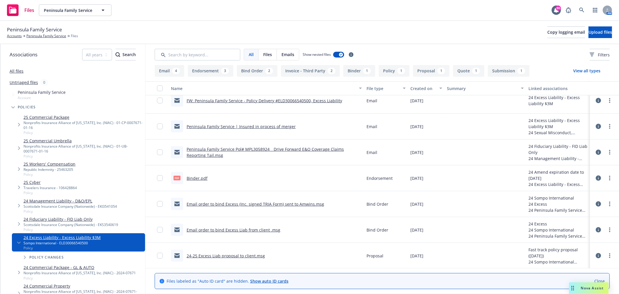
click at [230, 228] on link "Email order to bind Excess Liab from client .msg" at bounding box center [234, 230] width 94 height 6
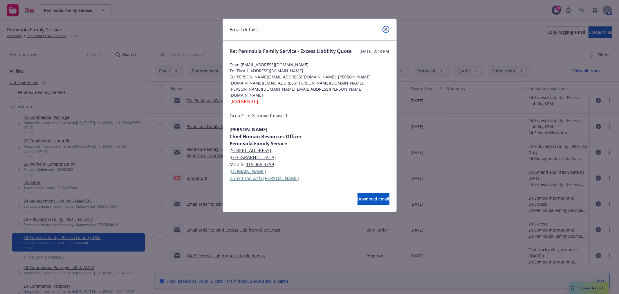
click at [384, 27] on link "close" at bounding box center [386, 29] width 7 height 7
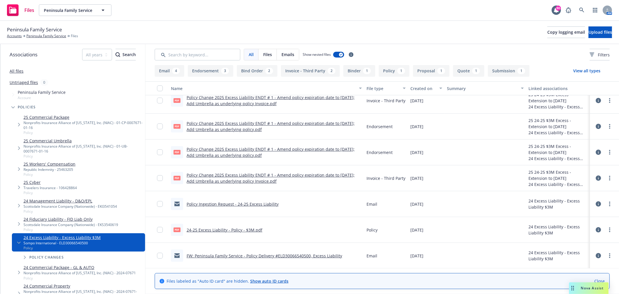
scroll to position [0, 0]
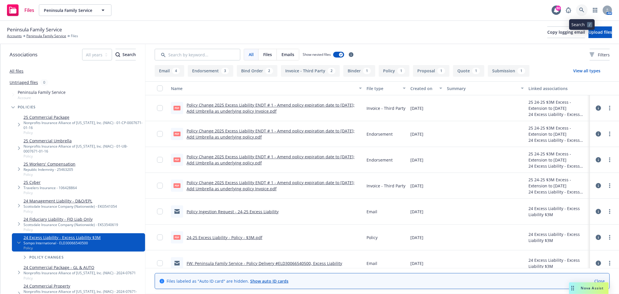
click at [579, 10] on icon at bounding box center [581, 10] width 5 height 5
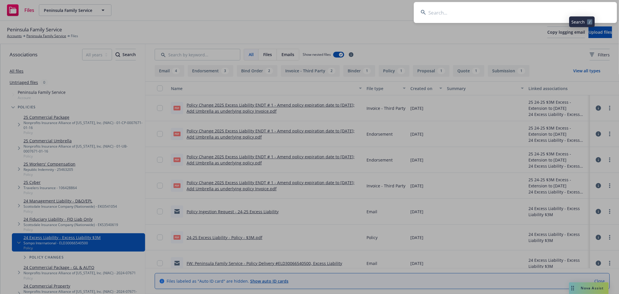
click at [495, 11] on input at bounding box center [515, 12] width 203 height 21
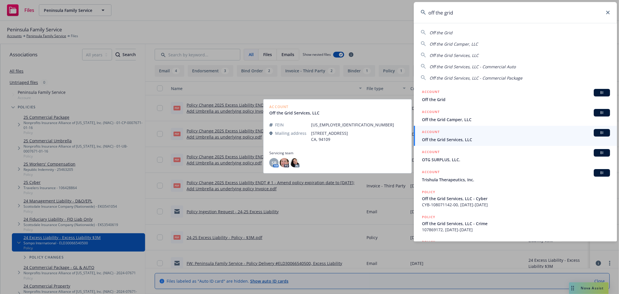
type input "off the grid"
click at [489, 140] on span "Off the Grid Services, LLC" at bounding box center [516, 139] width 188 height 6
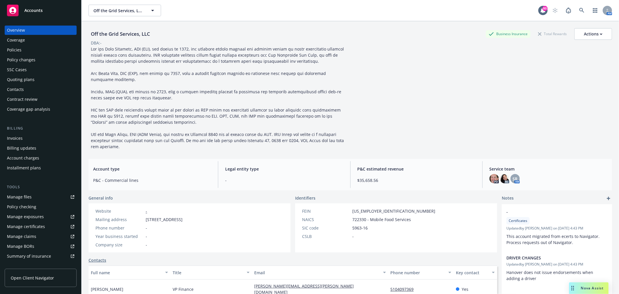
click at [47, 50] on div "Policies" at bounding box center [40, 49] width 67 height 9
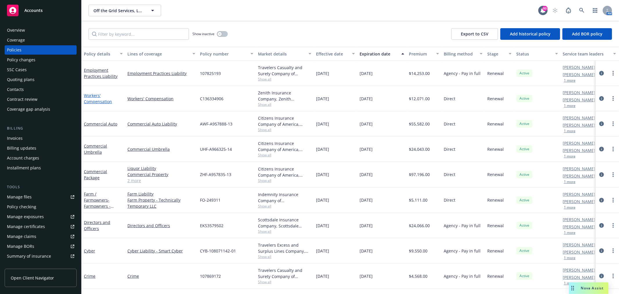
click at [101, 102] on link "Workers' Compensation" at bounding box center [98, 99] width 28 height 12
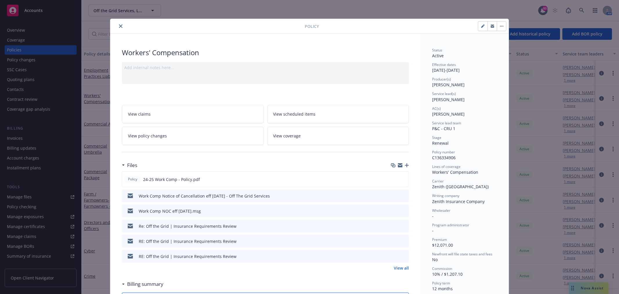
click at [119, 27] on icon "close" at bounding box center [120, 25] width 3 height 3
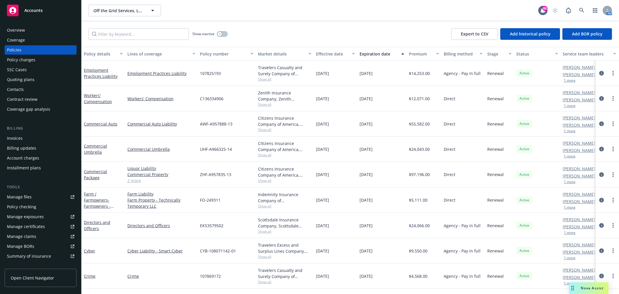
click at [25, 196] on div "Manage files" at bounding box center [19, 196] width 25 height 9
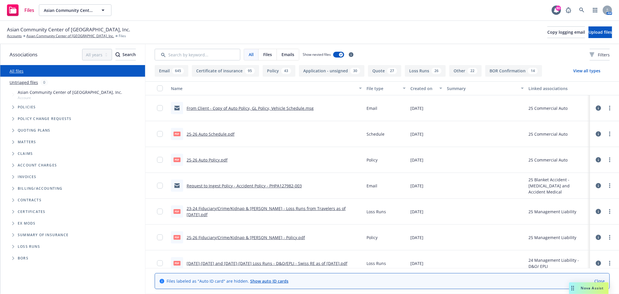
click at [596, 107] on icon at bounding box center [598, 107] width 5 height 5
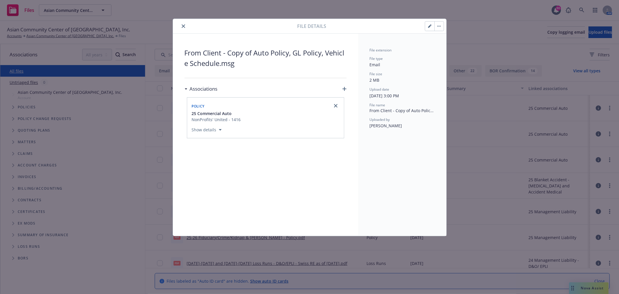
click at [346, 87] on icon "button" at bounding box center [344, 89] width 4 height 4
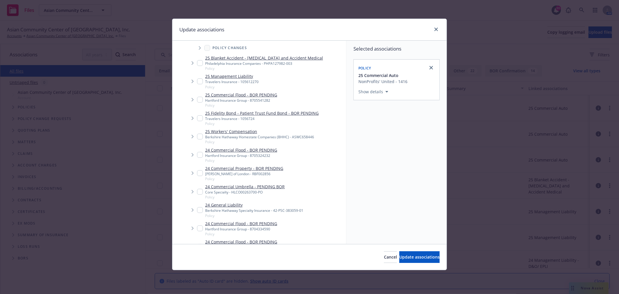
scroll to position [64, 0]
click at [198, 207] on input "Tree Example" at bounding box center [200, 209] width 6 height 6
checkbox input "true"
click at [412, 255] on span "Update associations" at bounding box center [419, 257] width 40 height 6
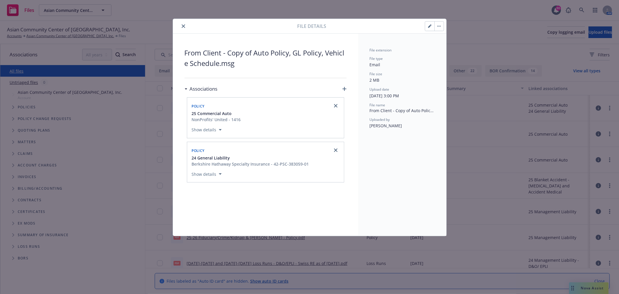
click at [185, 28] on button "close" at bounding box center [183, 26] width 7 height 7
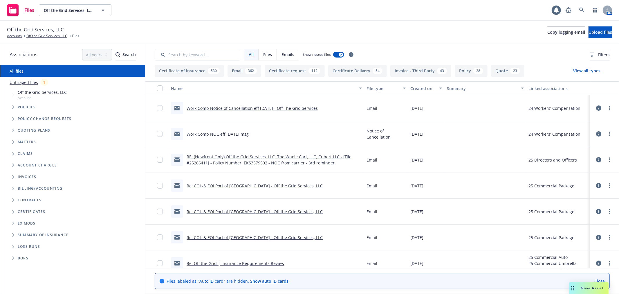
click at [28, 83] on link "Untriaged files" at bounding box center [24, 82] width 28 height 6
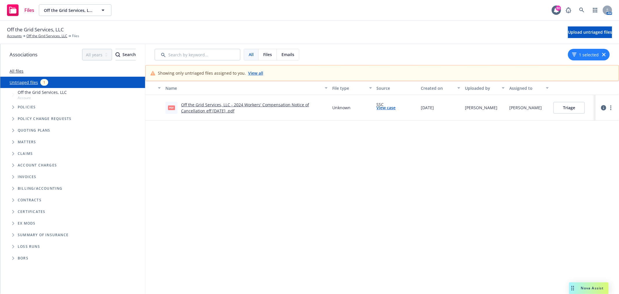
click at [574, 110] on button "Triage" at bounding box center [568, 108] width 31 height 12
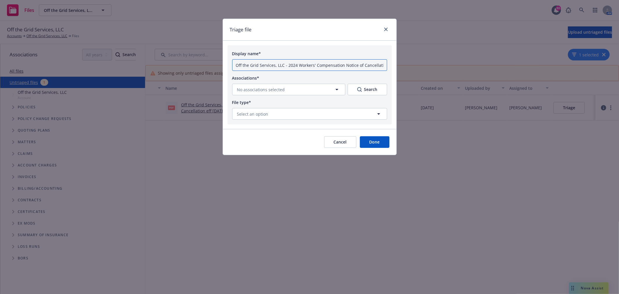
drag, startPoint x: 344, startPoint y: 65, endPoint x: 189, endPoint y: 65, distance: 154.7
click at [189, 65] on div "Triage file Display name* Off the Grid Services, LLC - 2024 Workers' Compensati…" at bounding box center [309, 147] width 619 height 294
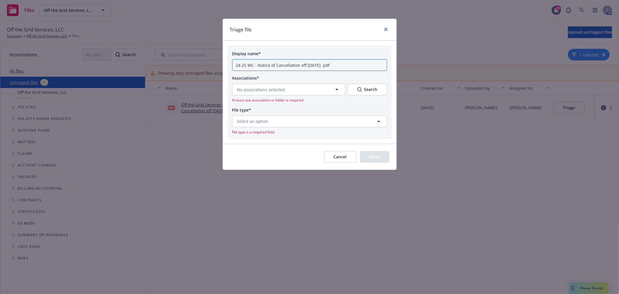
click at [344, 60] on input "24-25 WC - Notice of Cancellation eff 09-28-2025 .pdf" at bounding box center [309, 65] width 155 height 12
type input "24-25 WC - Notice of Cancellation eff 09-28-2025"
click at [299, 88] on button "No associations selected" at bounding box center [288, 90] width 113 height 12
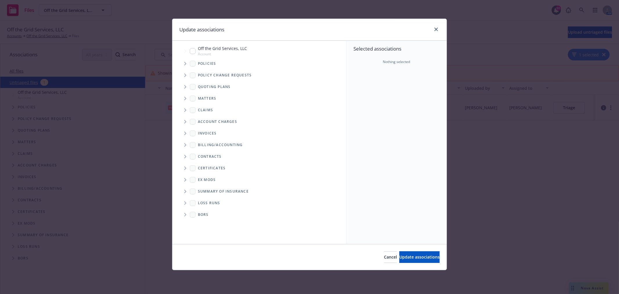
click at [185, 62] on icon "Tree Example" at bounding box center [185, 63] width 2 height 3
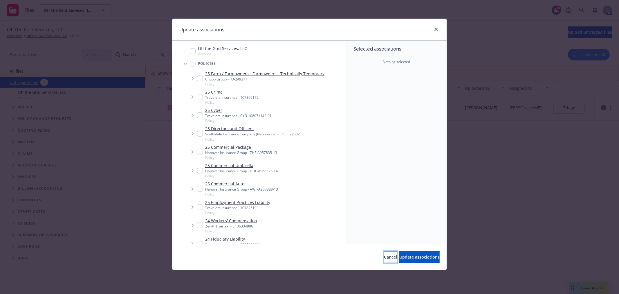
click at [384, 259] on button "Cancel" at bounding box center [390, 257] width 13 height 12
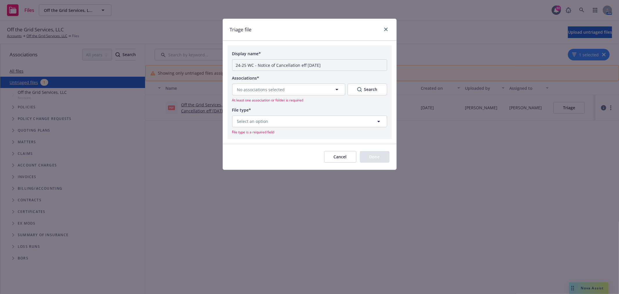
click at [347, 153] on button "Cancel" at bounding box center [340, 157] width 32 height 12
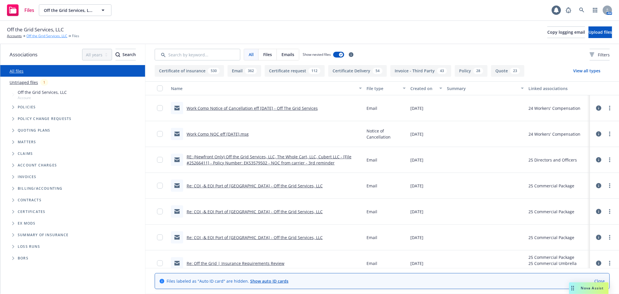
click at [51, 34] on link "Off the Grid Services, LLC" at bounding box center [46, 35] width 41 height 5
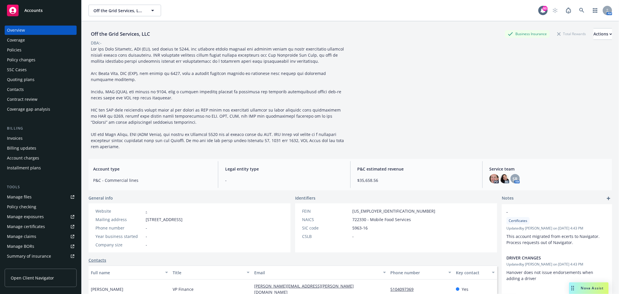
click at [25, 50] on div "Policies" at bounding box center [40, 49] width 67 height 9
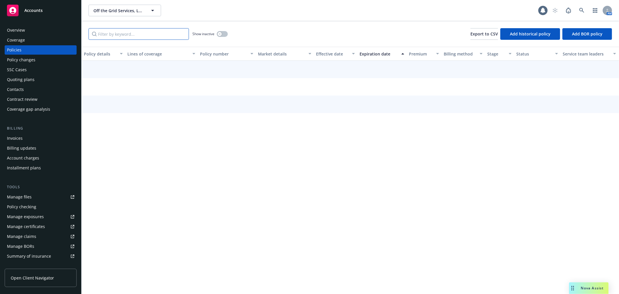
click at [133, 35] on input "Filter by keyword..." at bounding box center [139, 34] width 100 height 12
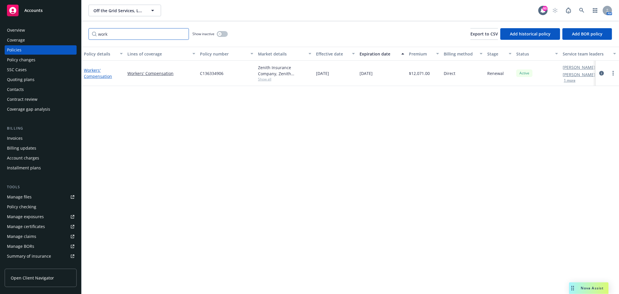
type input "work"
click at [99, 75] on link "Workers' Compensation" at bounding box center [98, 73] width 28 height 12
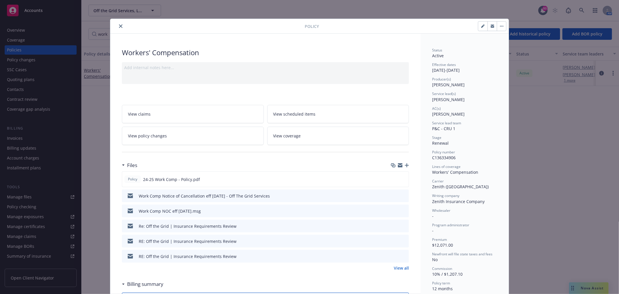
click at [406, 164] on icon "button" at bounding box center [407, 165] width 4 height 4
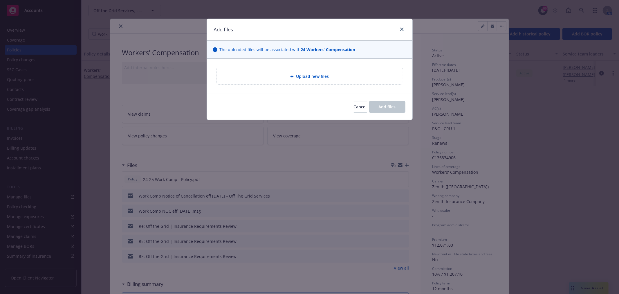
click at [300, 74] on span "Upload new files" at bounding box center [312, 76] width 33 height 6
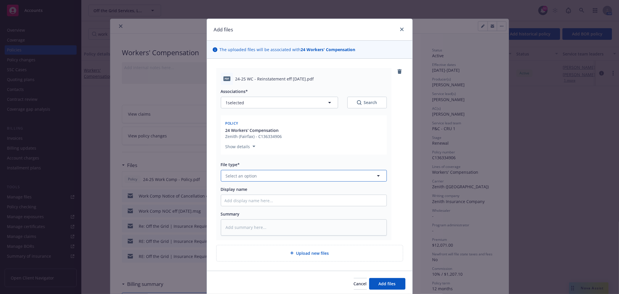
click at [253, 170] on button "Select an option" at bounding box center [304, 176] width 166 height 12
type input "reins"
click at [257, 192] on div "Reinstatement" at bounding box center [304, 191] width 158 height 8
click at [382, 285] on span "Add files" at bounding box center [387, 284] width 17 height 6
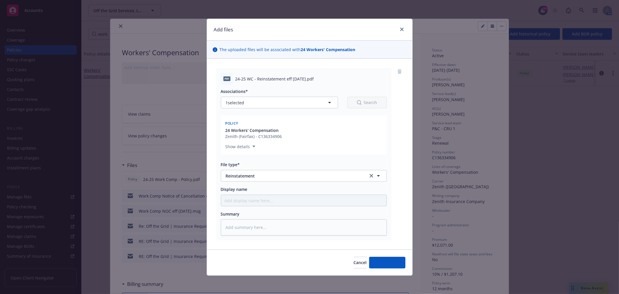
type textarea "x"
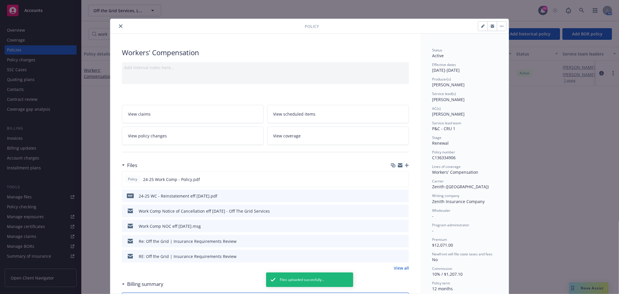
click at [119, 26] on icon "close" at bounding box center [120, 25] width 3 height 3
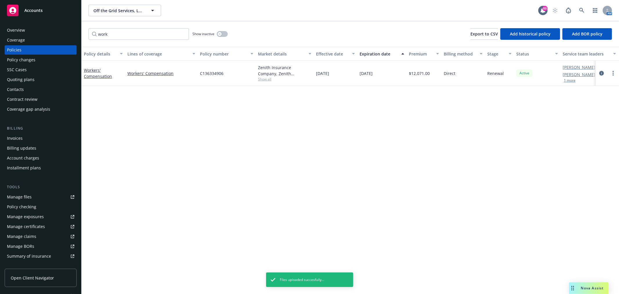
click at [47, 27] on div "Overview" at bounding box center [40, 30] width 67 height 9
